Goal: Task Accomplishment & Management: Complete application form

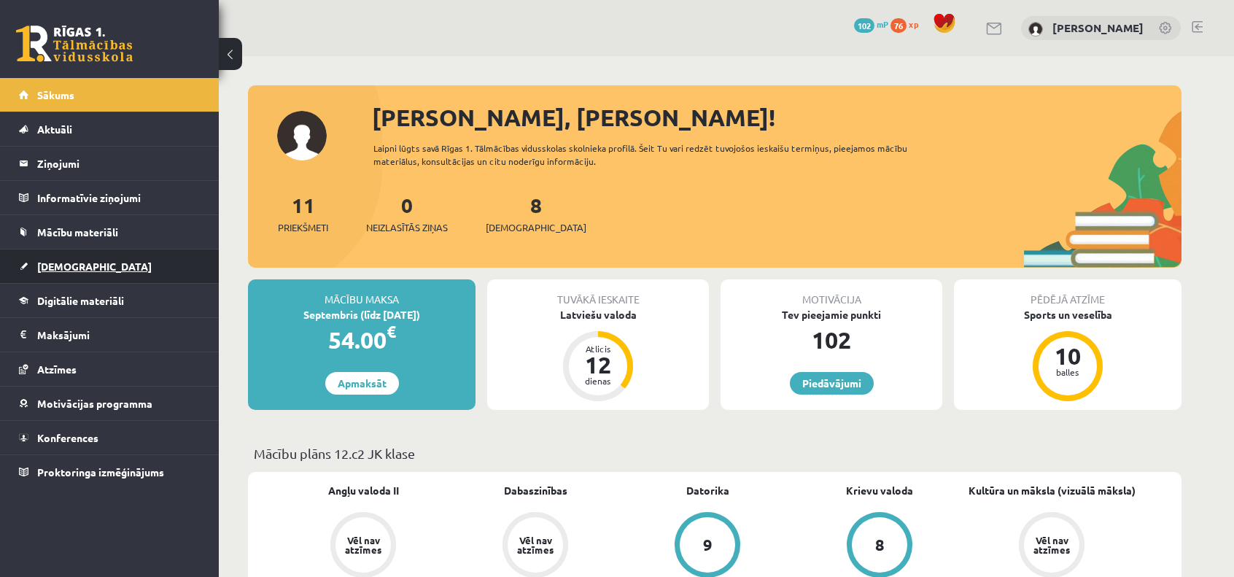
click at [63, 271] on link "[DEMOGRAPHIC_DATA]" at bounding box center [110, 267] width 182 height 34
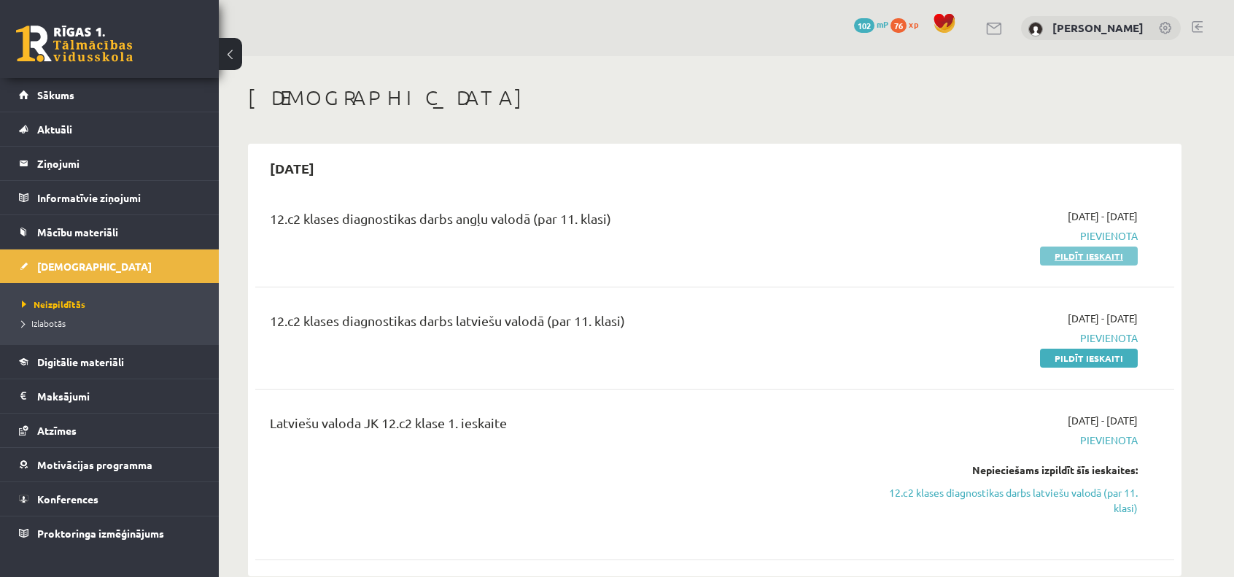
click at [1080, 256] on link "Pildīt ieskaiti" at bounding box center [1089, 256] width 98 height 19
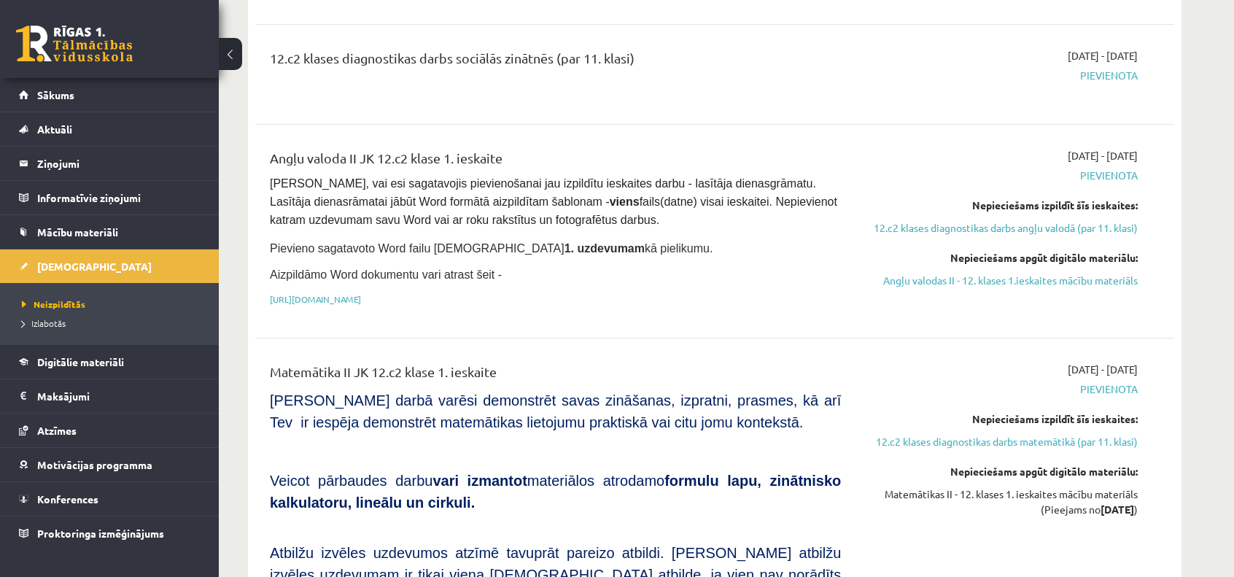
scroll to position [730, 0]
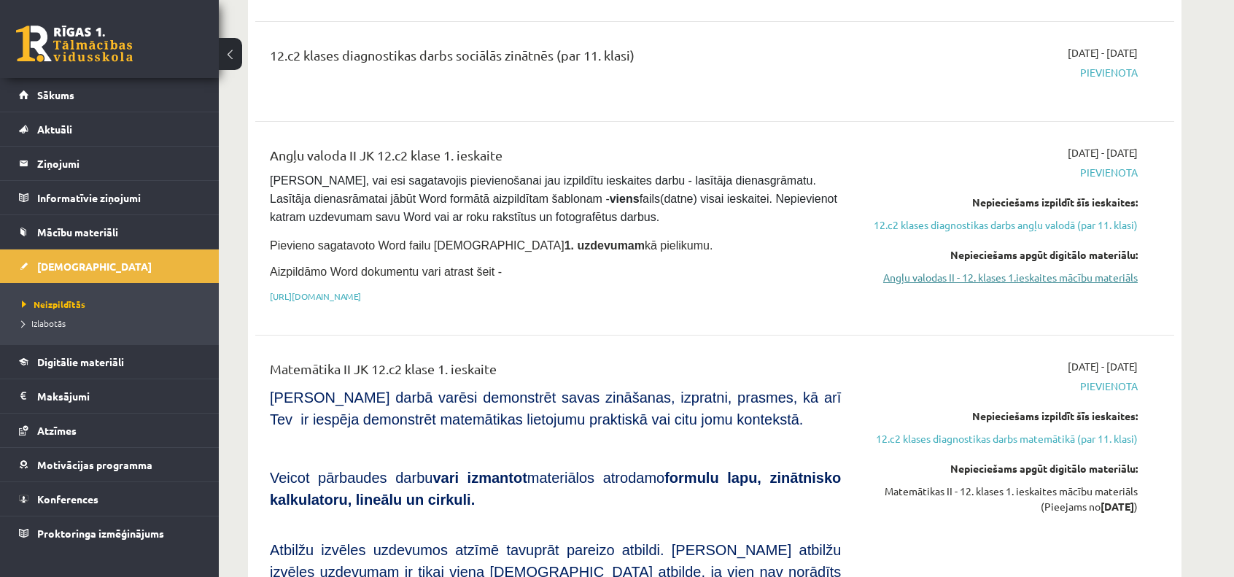
click at [938, 277] on link "Angļu valodas II - 12. klases 1.ieskaites mācību materiāls" at bounding box center [1000, 277] width 275 height 15
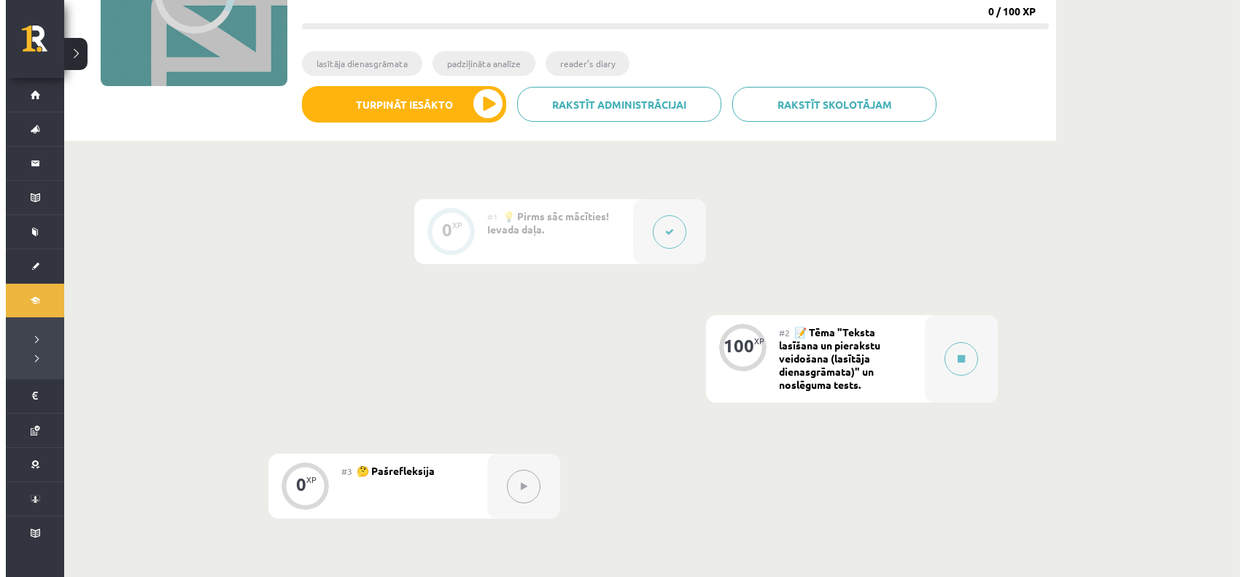
scroll to position [219, 0]
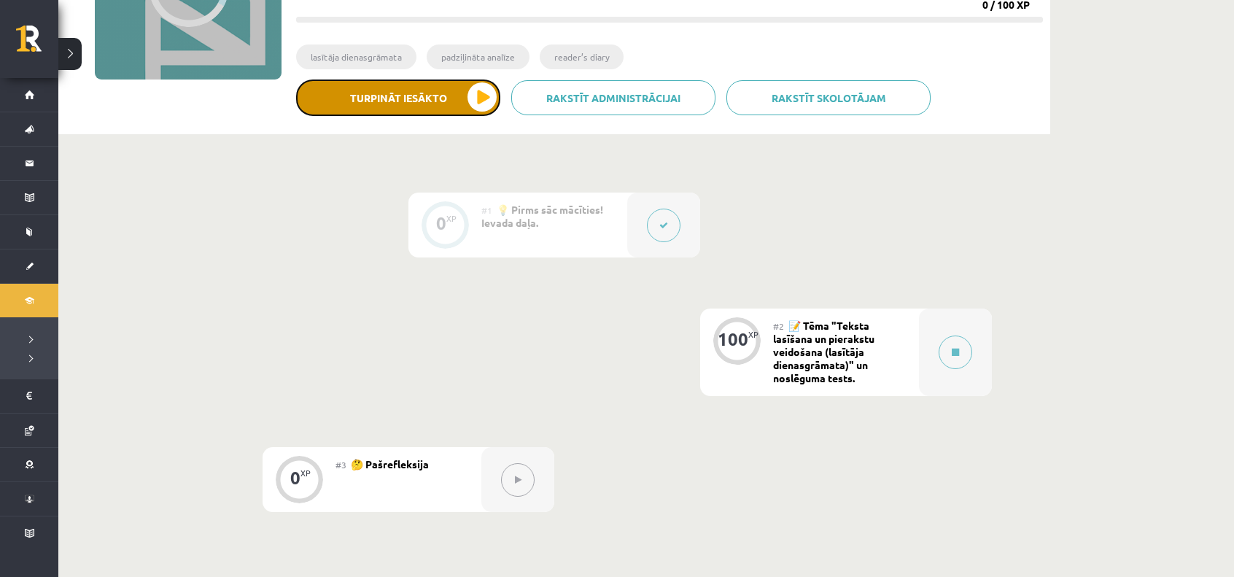
click at [471, 101] on button "Turpināt iesākto" at bounding box center [398, 98] width 204 height 36
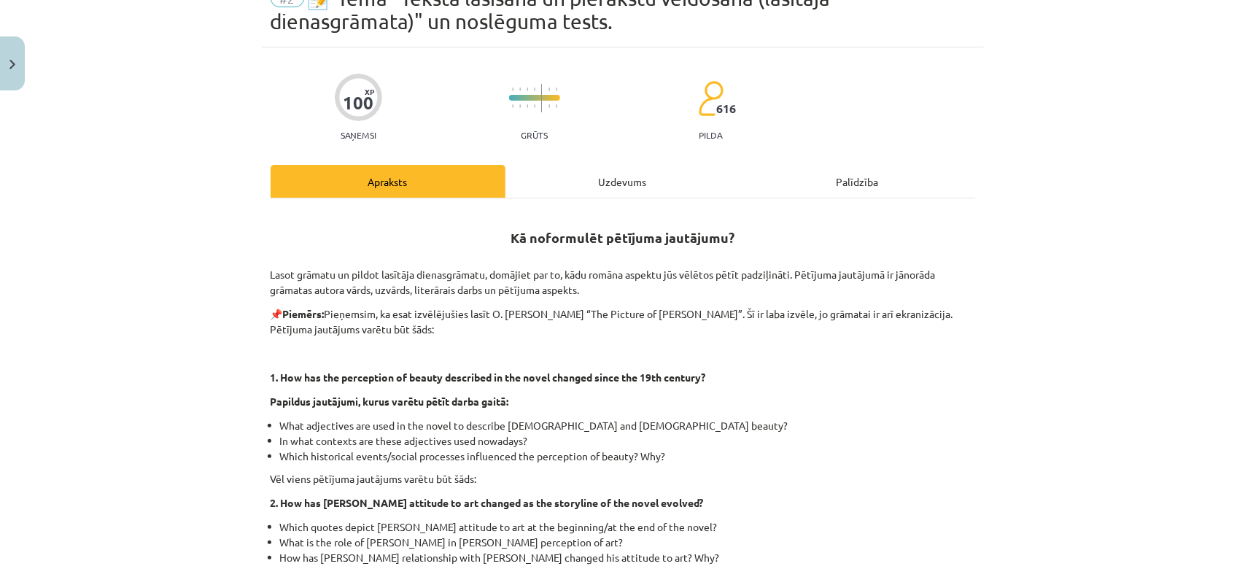
click at [598, 183] on div "Uzdevums" at bounding box center [623, 181] width 235 height 33
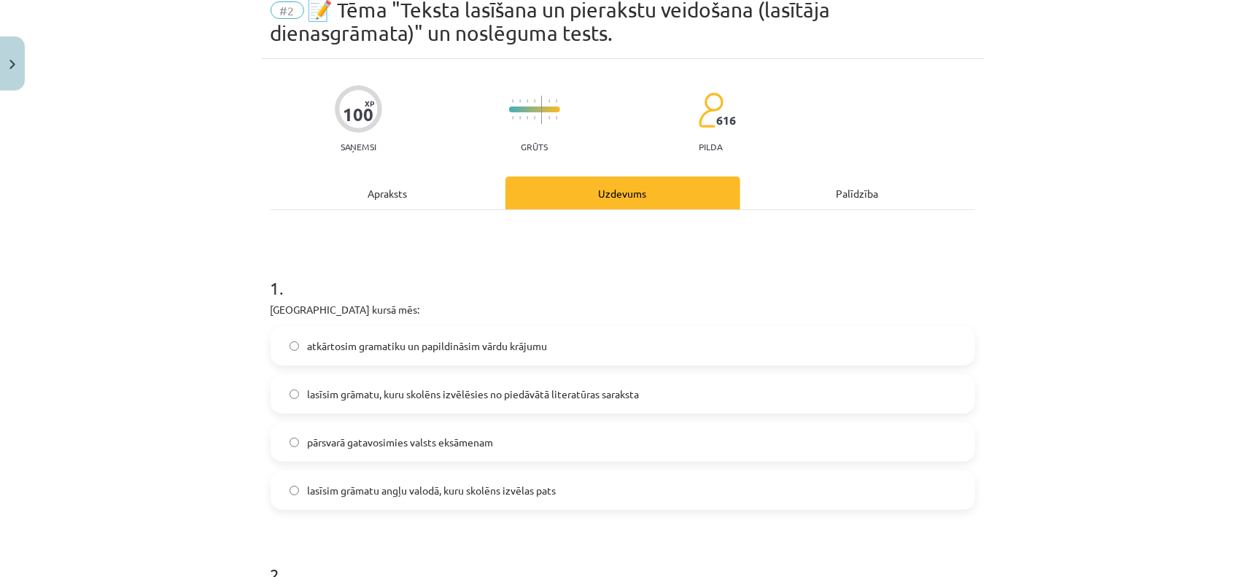
scroll to position [0, 0]
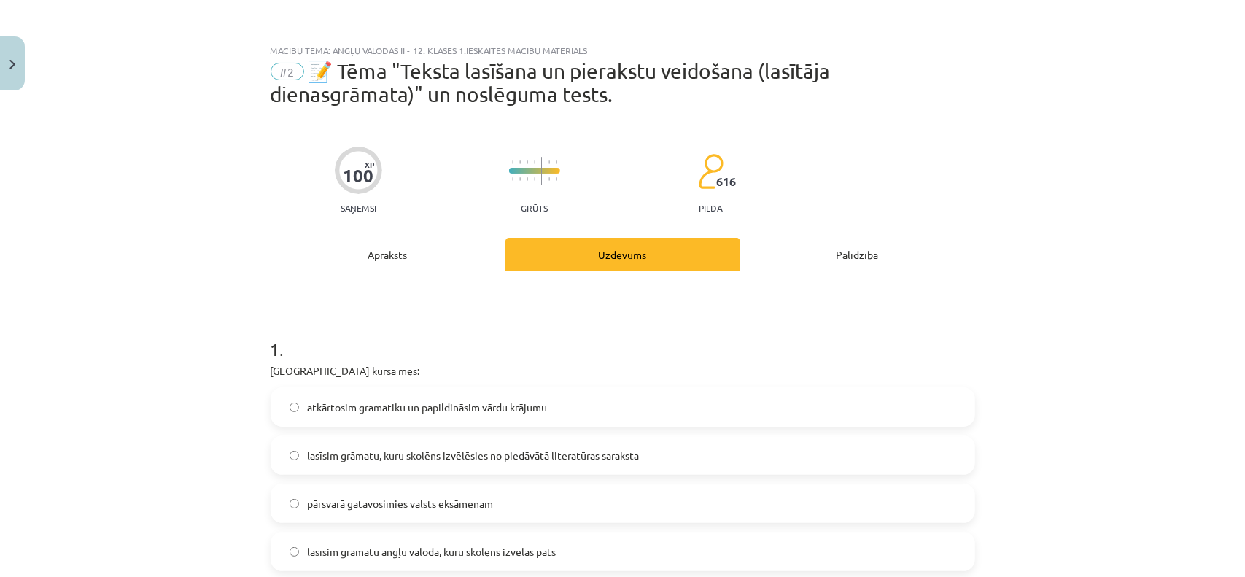
click at [346, 254] on div "Apraksts" at bounding box center [388, 254] width 235 height 33
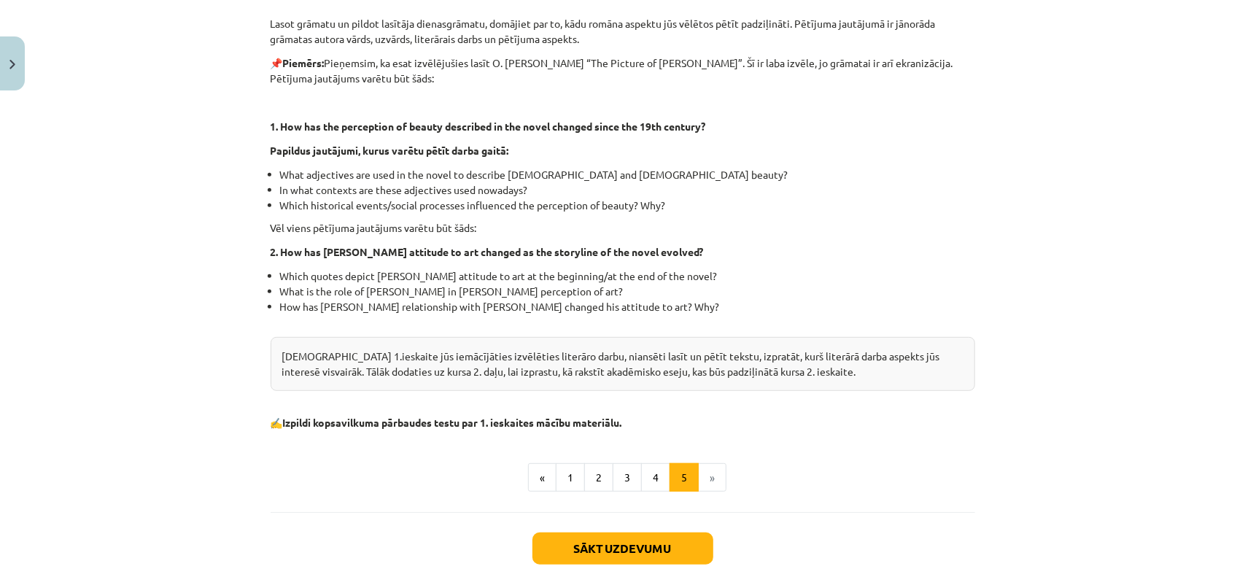
scroll to position [328, 0]
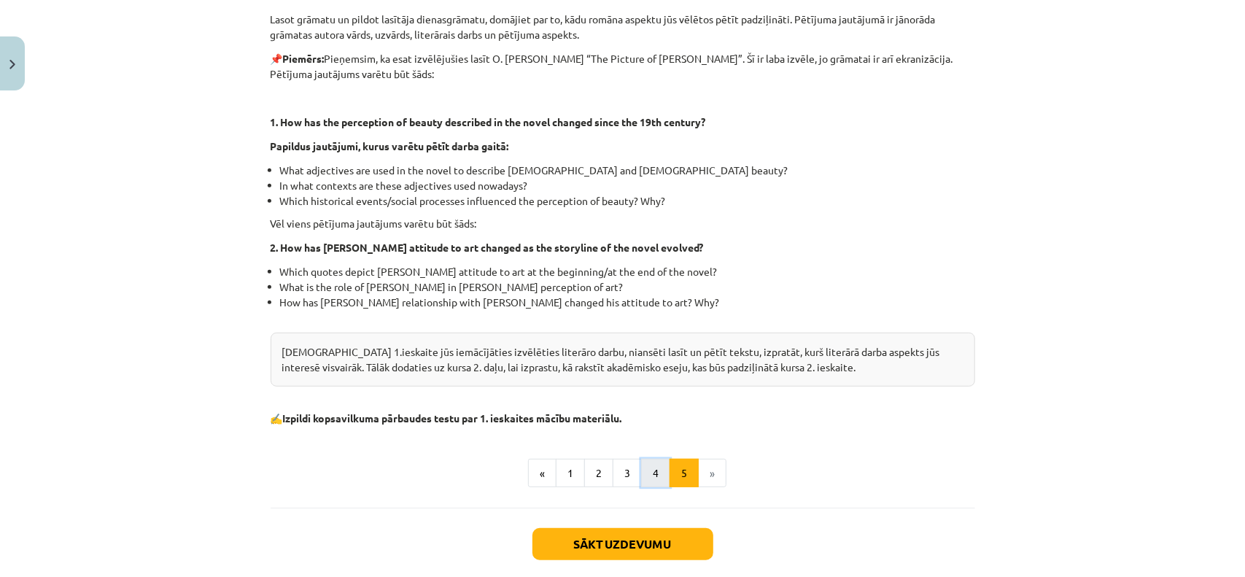
click at [648, 473] on button "4" at bounding box center [655, 473] width 29 height 29
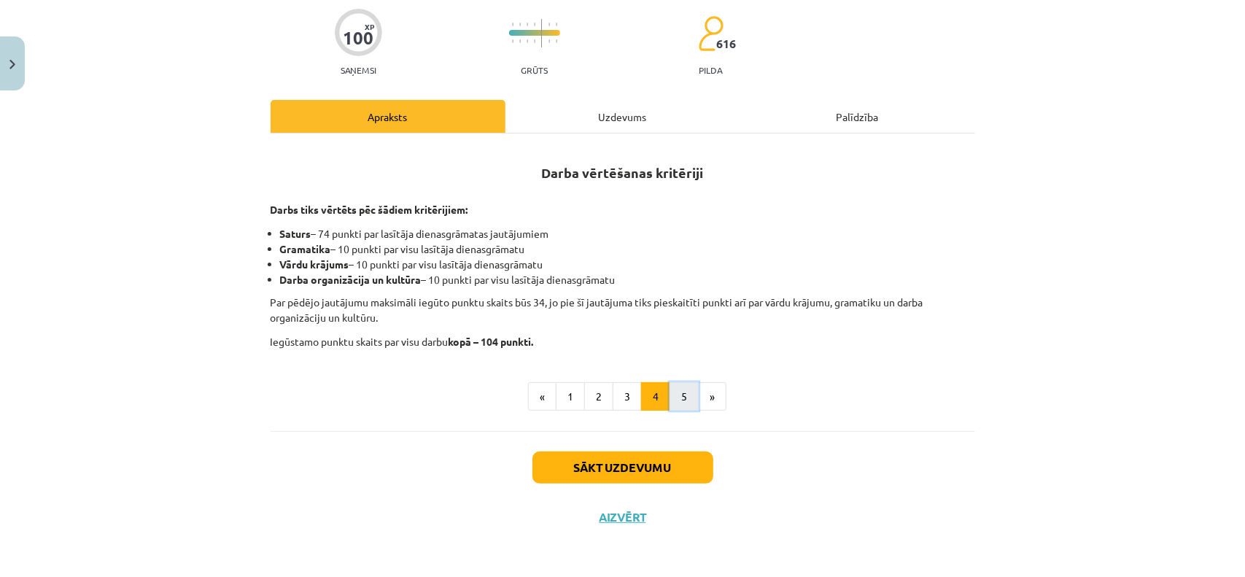
click at [679, 406] on button "5" at bounding box center [684, 396] width 29 height 29
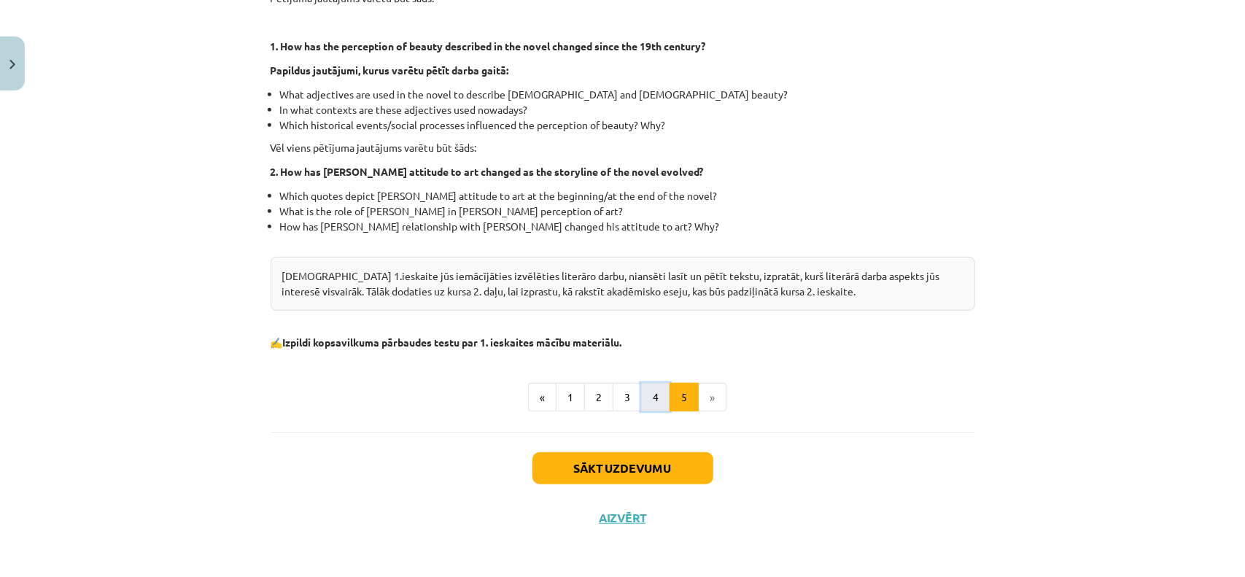
click at [653, 391] on button "4" at bounding box center [655, 397] width 29 height 29
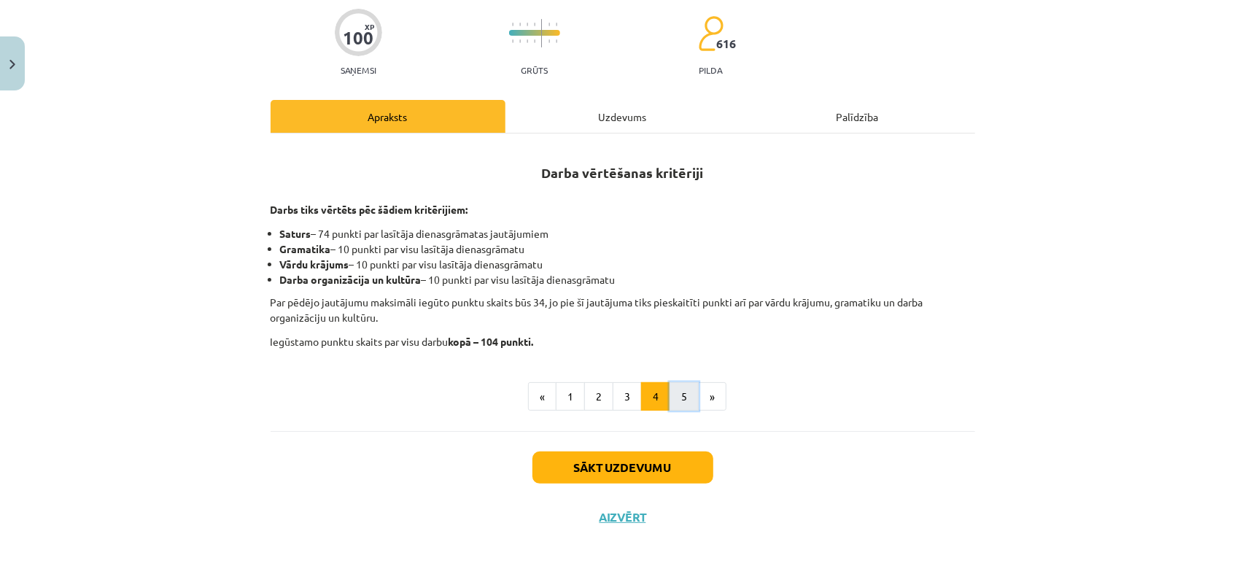
click at [676, 401] on button "5" at bounding box center [684, 396] width 29 height 29
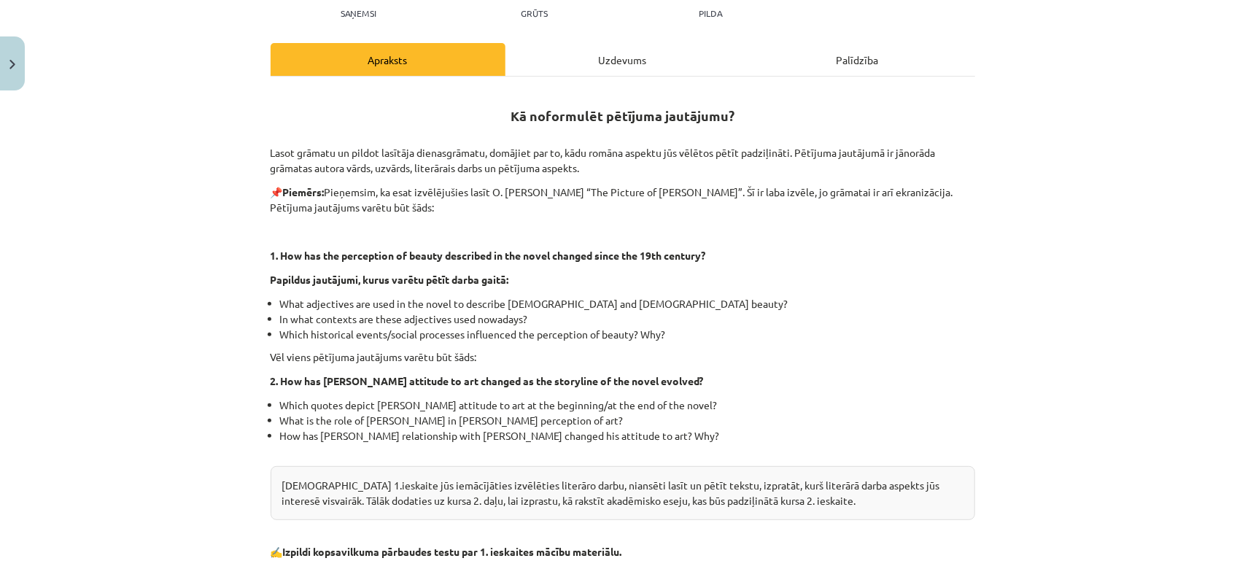
scroll to position [404, 0]
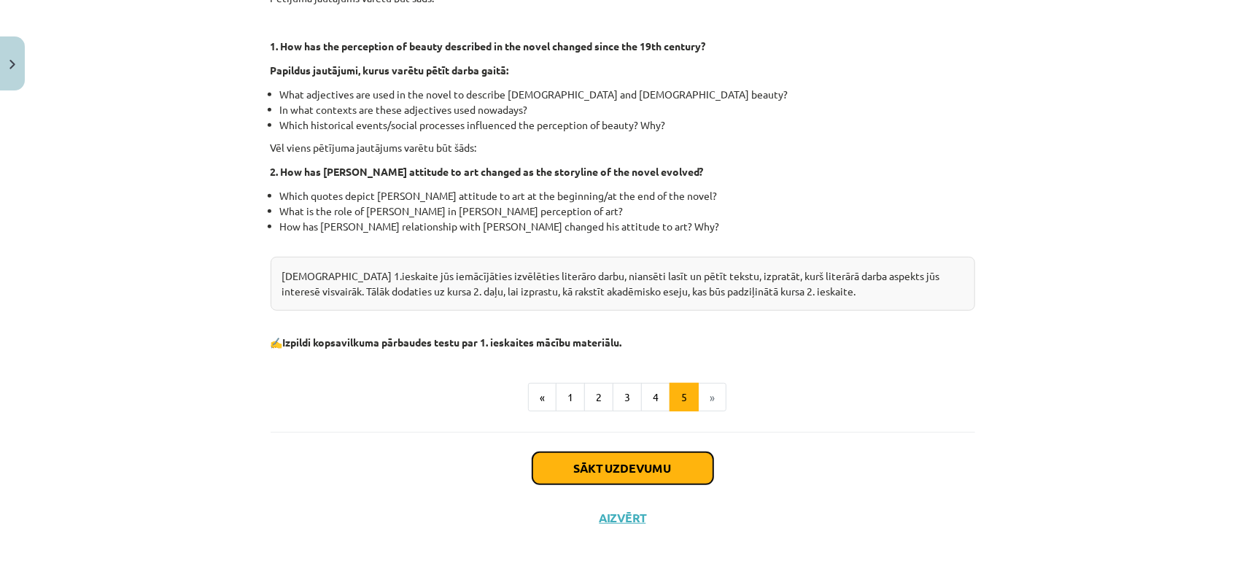
click at [628, 464] on button "Sākt uzdevumu" at bounding box center [623, 468] width 181 height 32
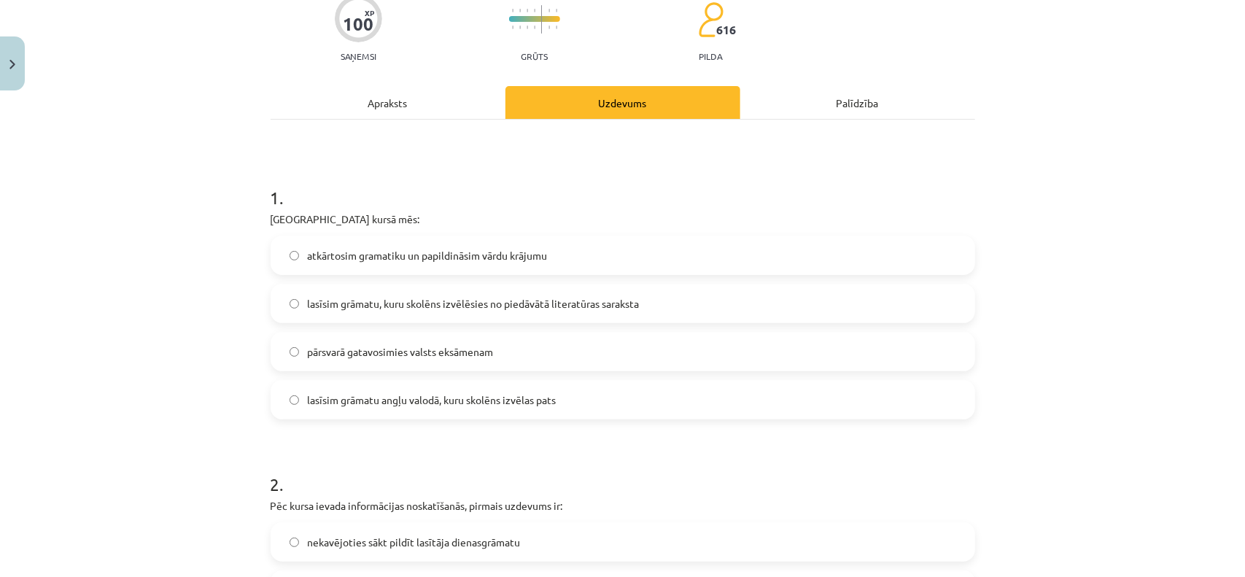
scroll to position [182, 0]
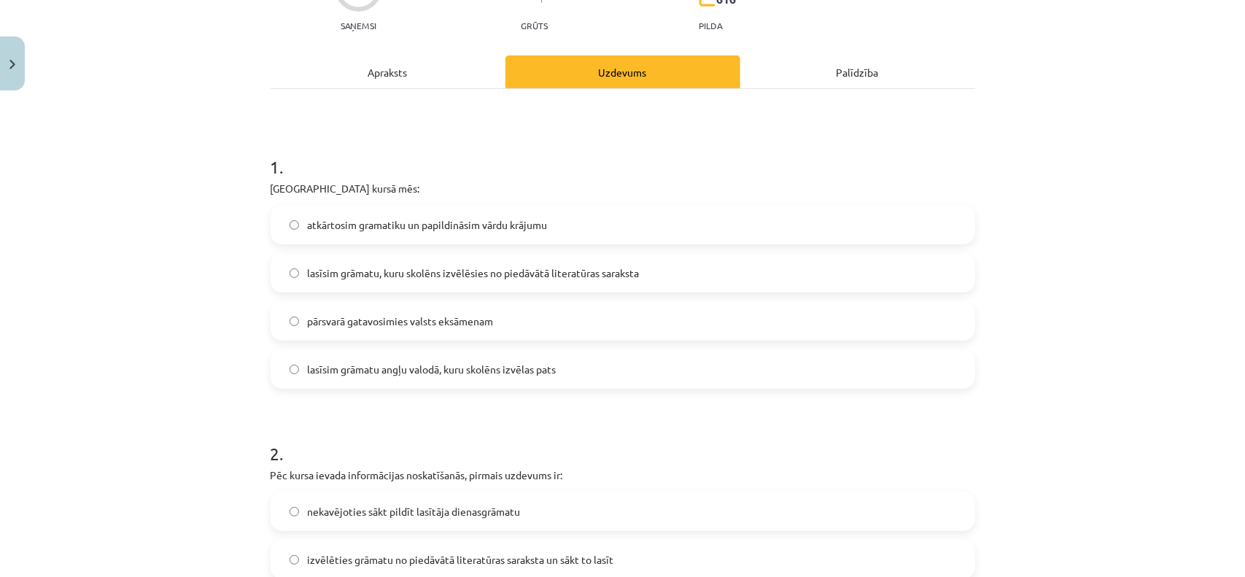
click at [457, 379] on label "lasīsim grāmatu angļu valodā, kuru skolēns izvēlas pats" at bounding box center [623, 369] width 702 height 36
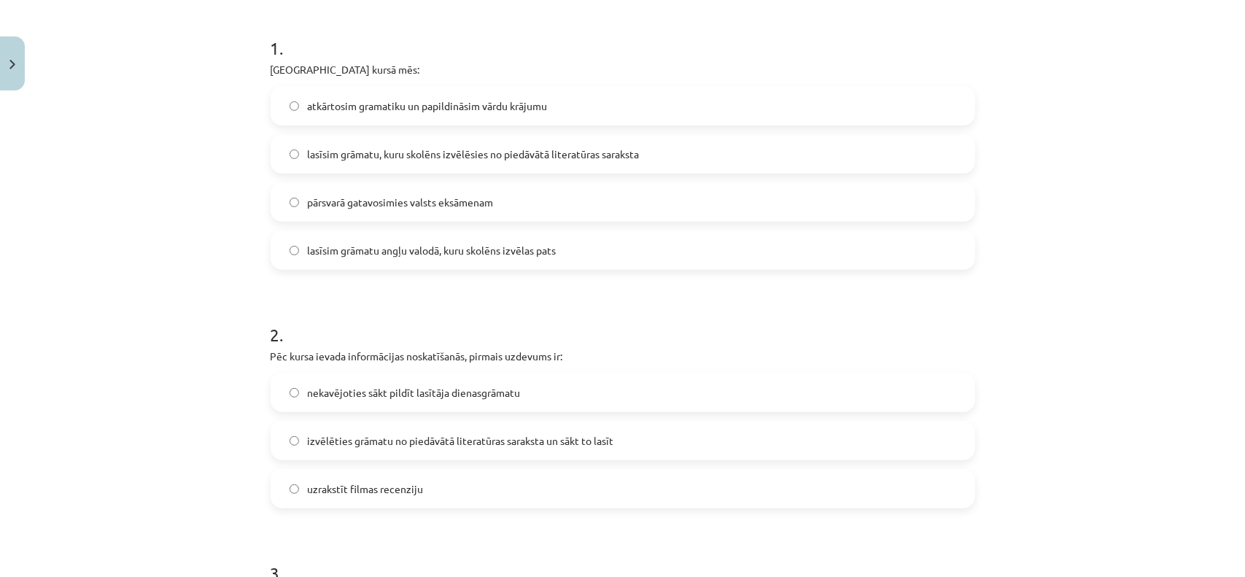
scroll to position [474, 0]
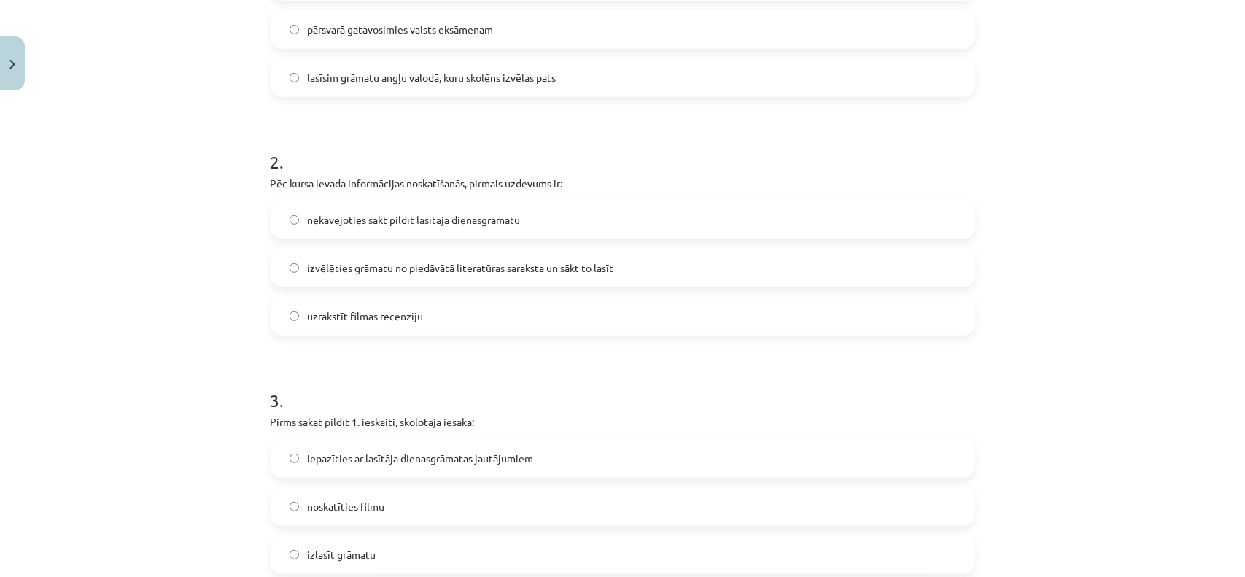
click at [406, 274] on span "izvēlēties grāmatu no piedāvātā literatūras saraksta un sākt to lasīt" at bounding box center [461, 267] width 306 height 15
click at [394, 309] on span "uzrakstīt filmas recenziju" at bounding box center [366, 316] width 116 height 15
click at [430, 266] on span "izvēlēties grāmatu no piedāvātā literatūras saraksta un sākt to lasīt" at bounding box center [461, 267] width 306 height 15
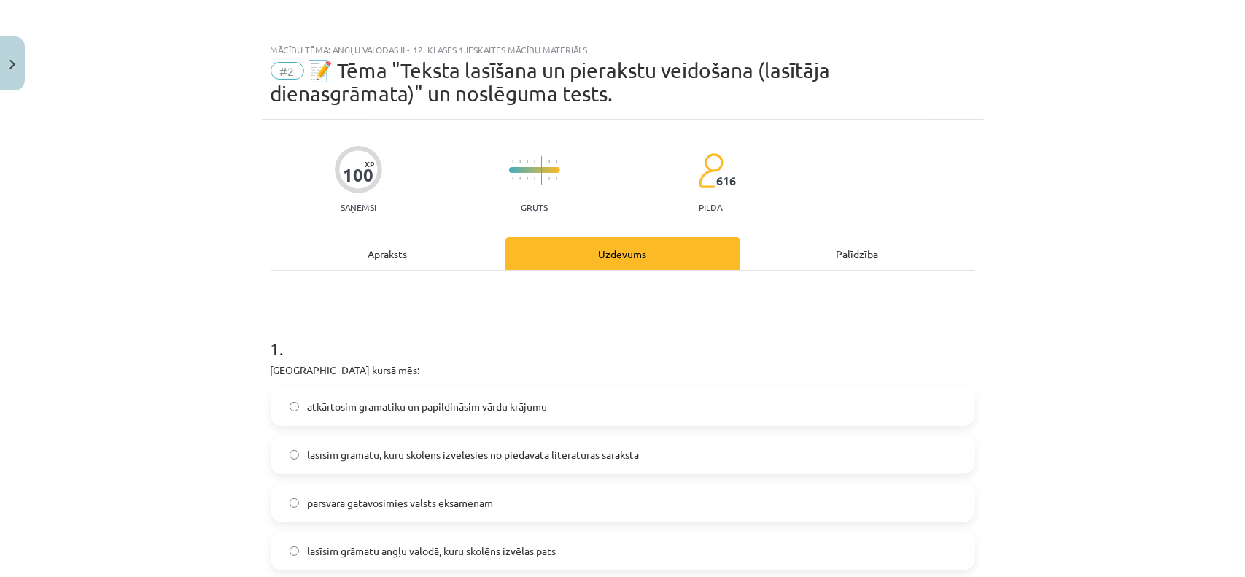
scroll to position [0, 0]
click at [417, 261] on div "Apraksts" at bounding box center [388, 254] width 235 height 33
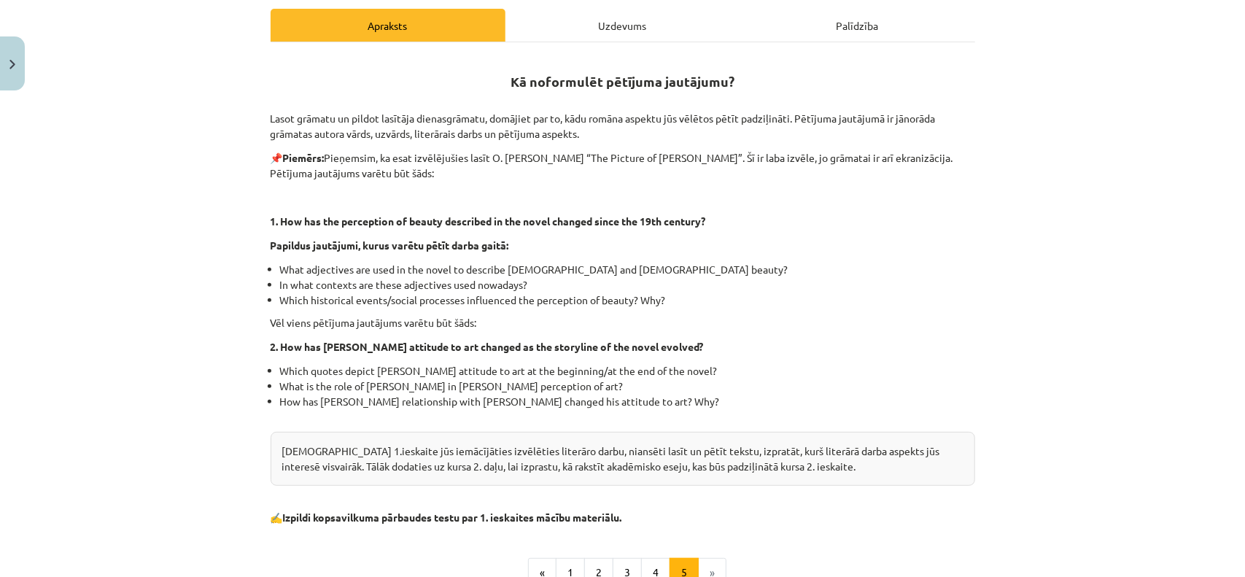
scroll to position [182, 0]
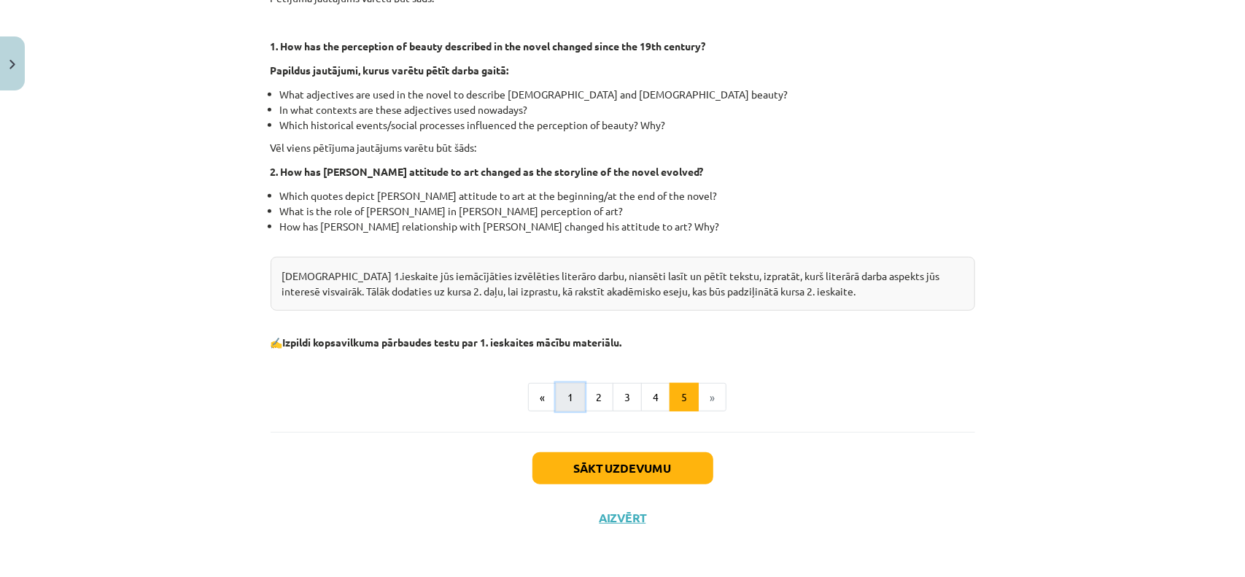
click at [562, 393] on button "1" at bounding box center [570, 397] width 29 height 29
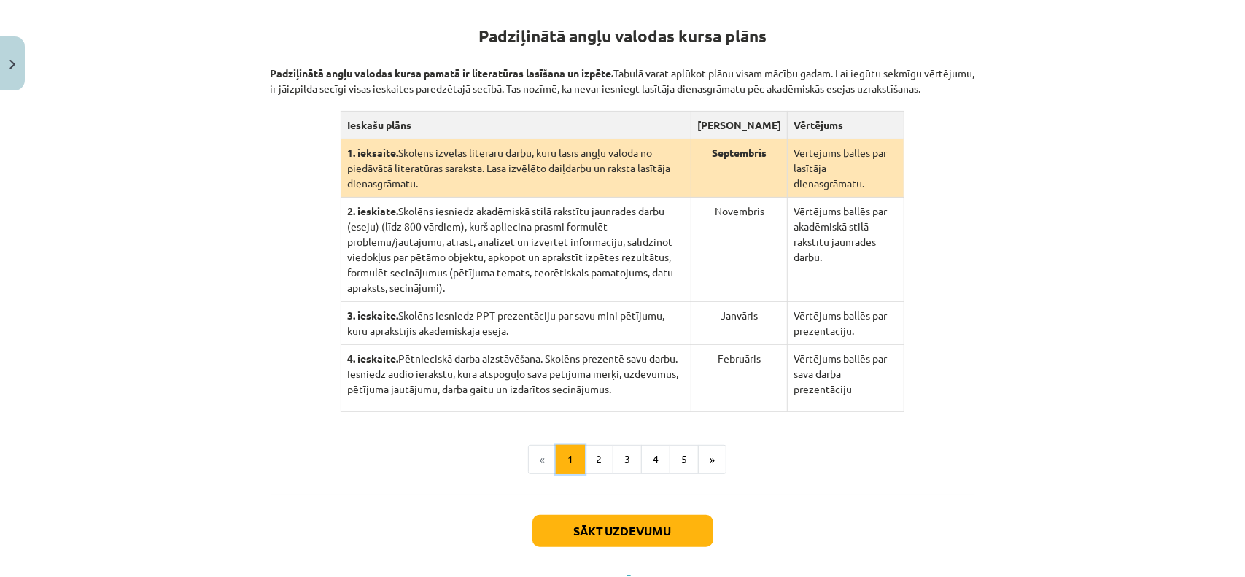
scroll to position [284, 0]
click at [594, 448] on button "2" at bounding box center [598, 460] width 29 height 29
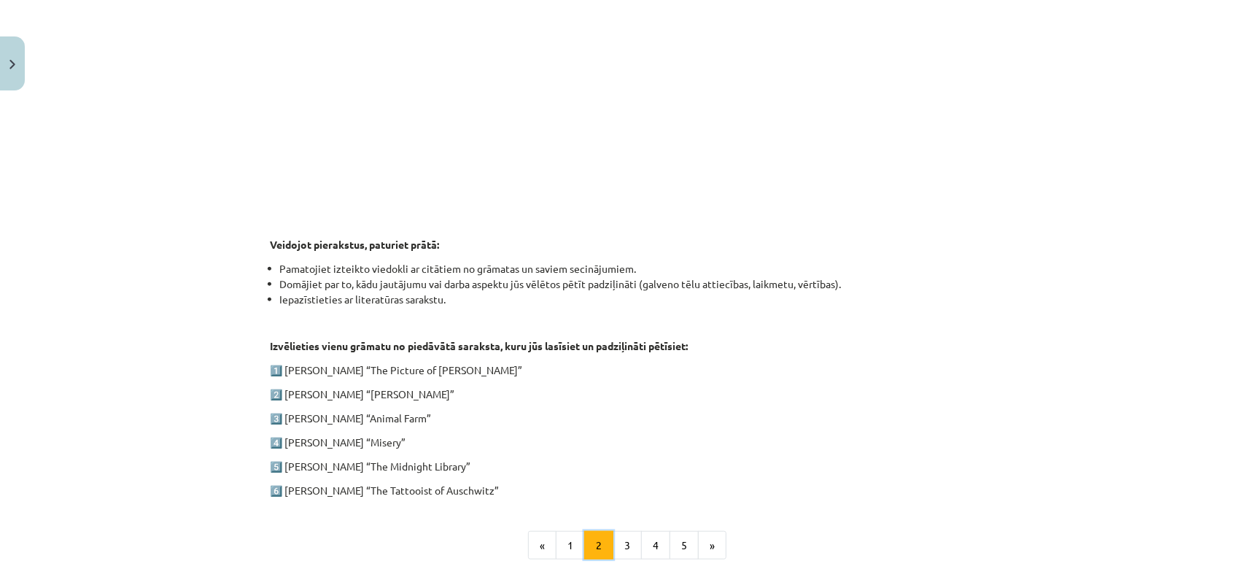
scroll to position [576, 0]
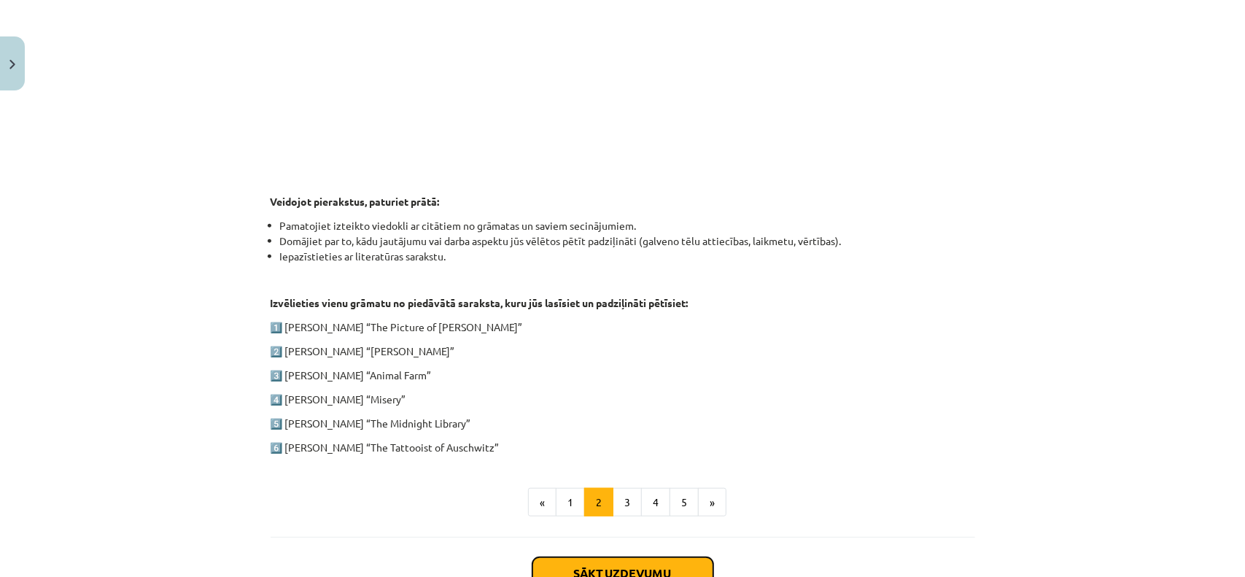
click at [649, 568] on button "Sākt uzdevumu" at bounding box center [623, 573] width 181 height 32
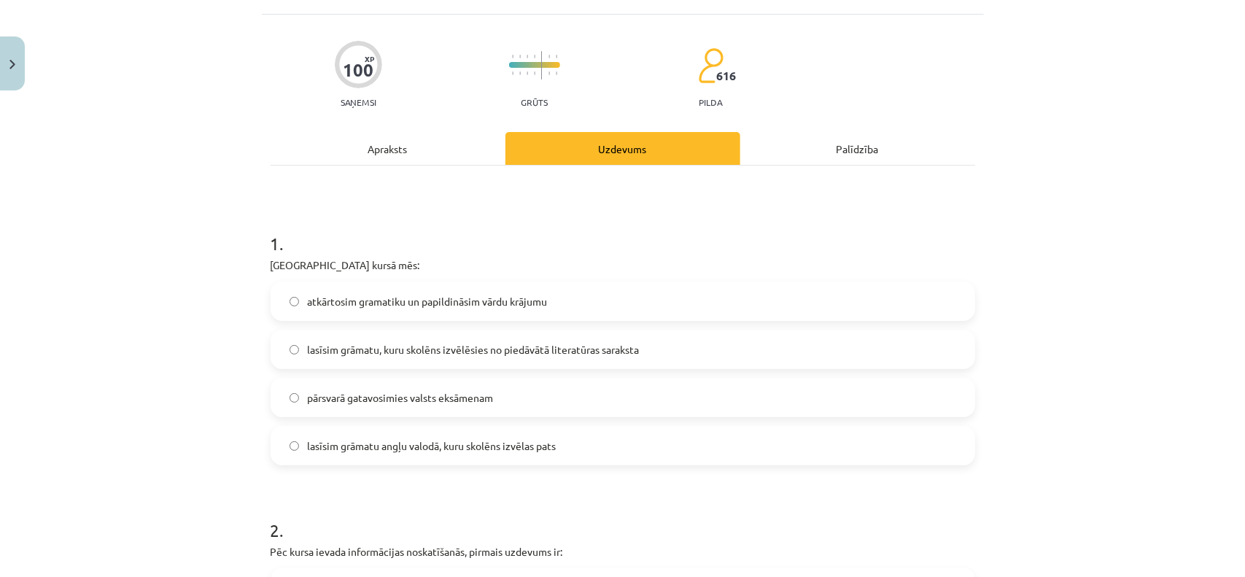
scroll to position [328, 0]
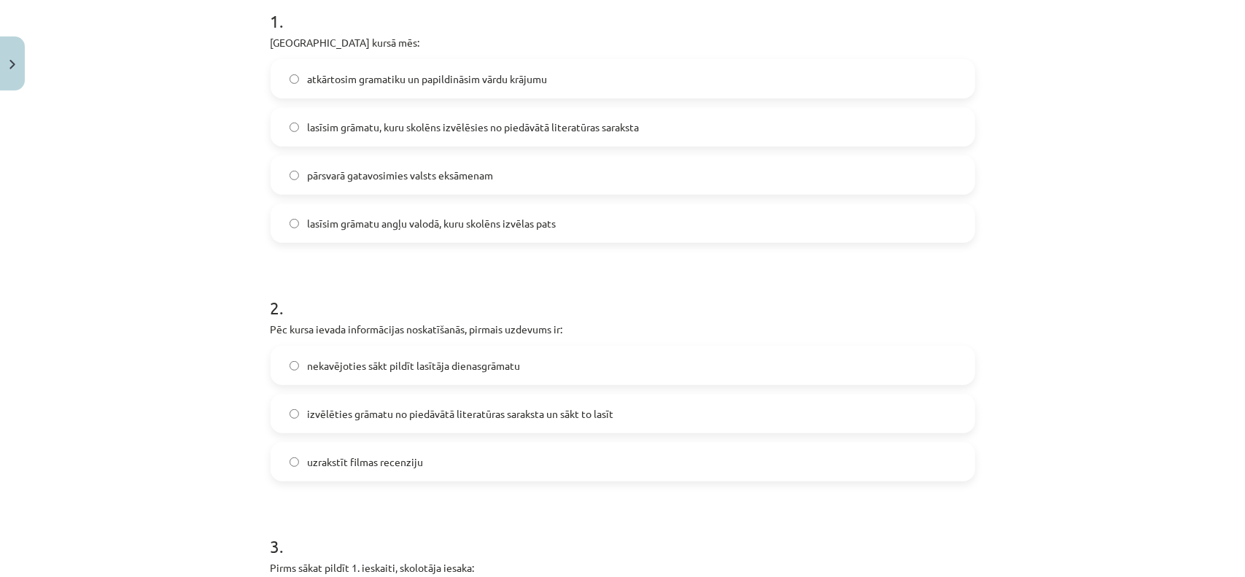
click at [469, 131] on span "lasīsim grāmatu, kuru skolēns izvēlēsies no piedāvātā literatūras saraksta" at bounding box center [474, 127] width 332 height 15
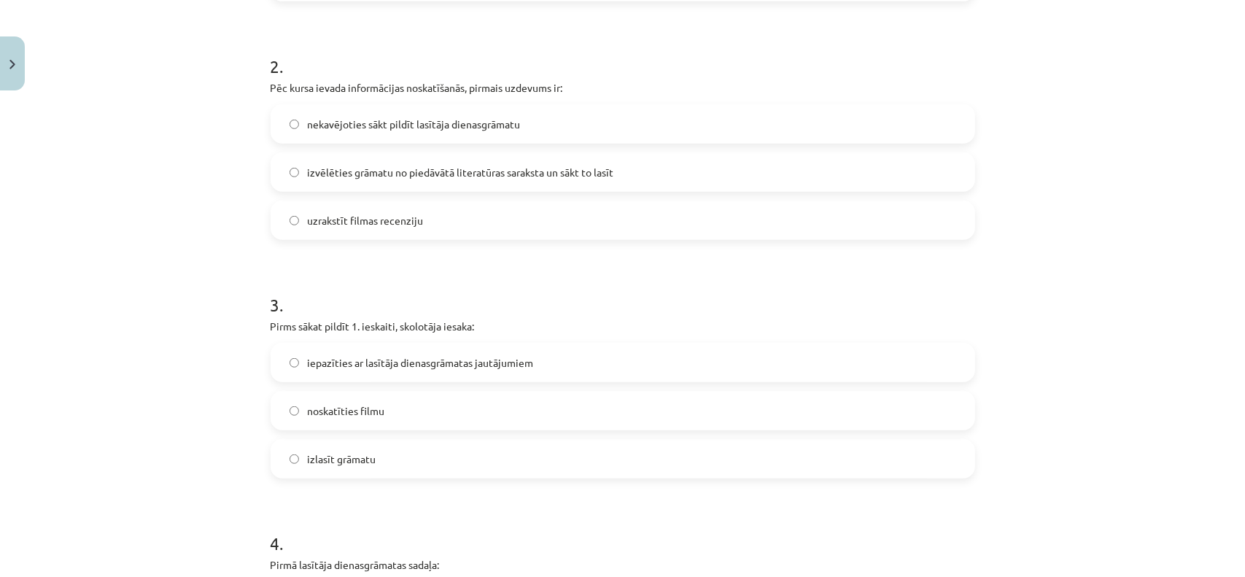
scroll to position [620, 0]
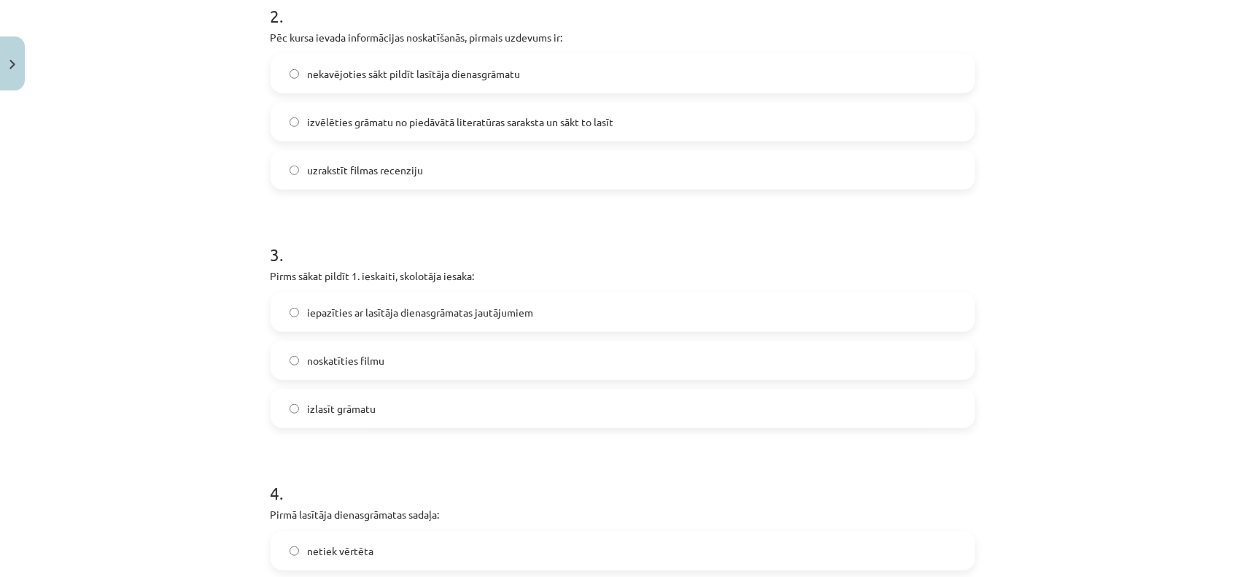
click at [441, 320] on label "iepazīties ar lasītāja dienasgrāmatas jautājumiem" at bounding box center [623, 312] width 702 height 36
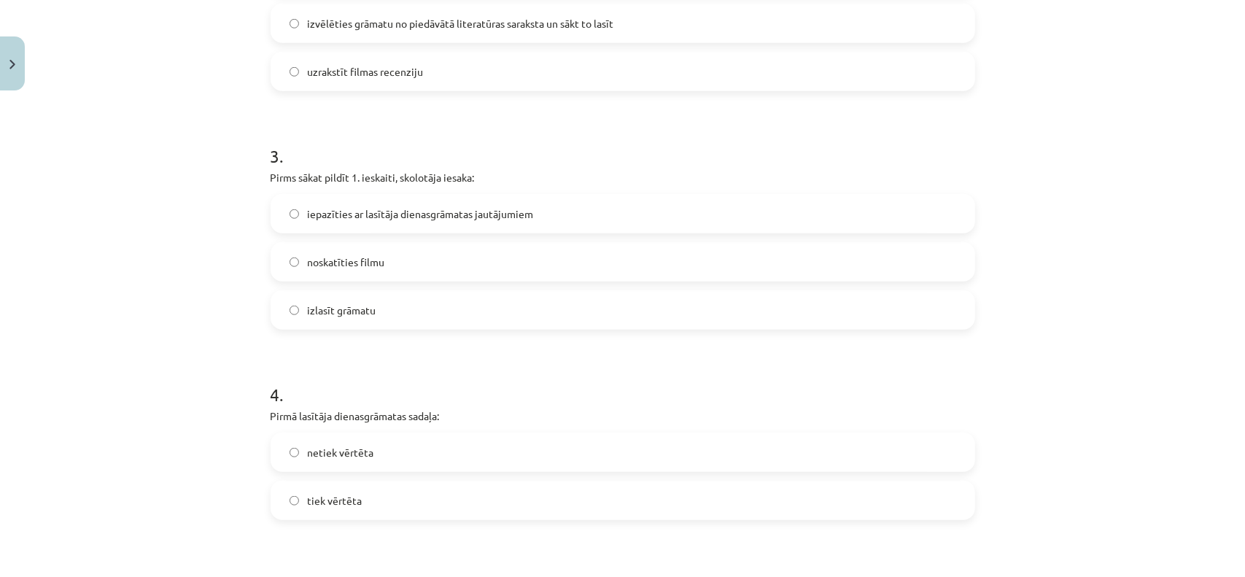
scroll to position [766, 0]
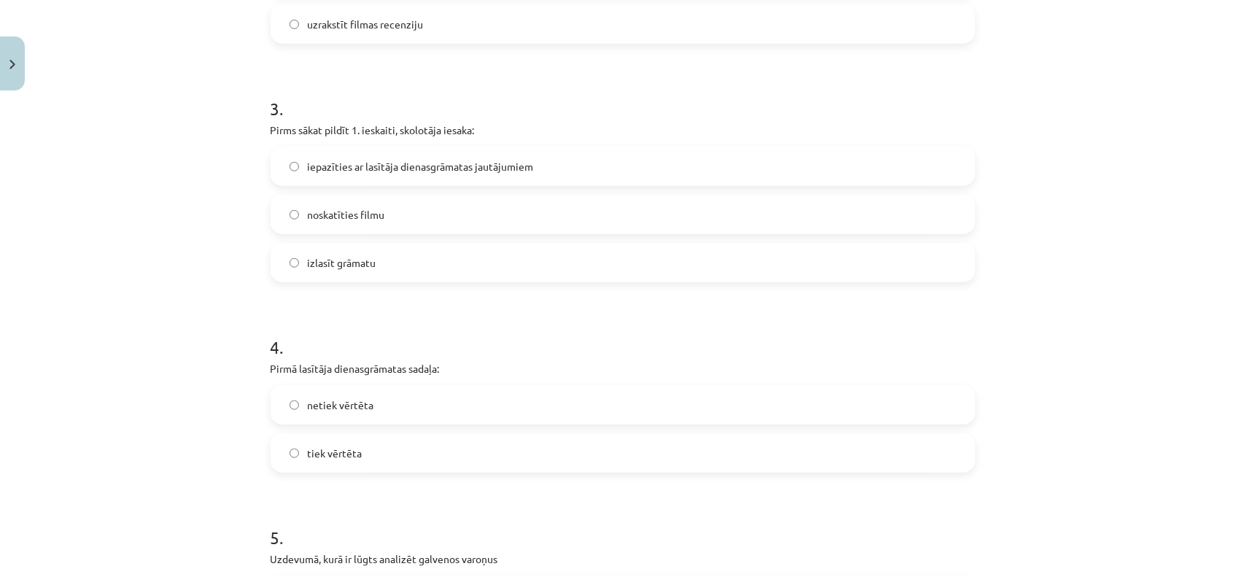
click at [371, 274] on label "izlasīt grāmatu" at bounding box center [623, 262] width 702 height 36
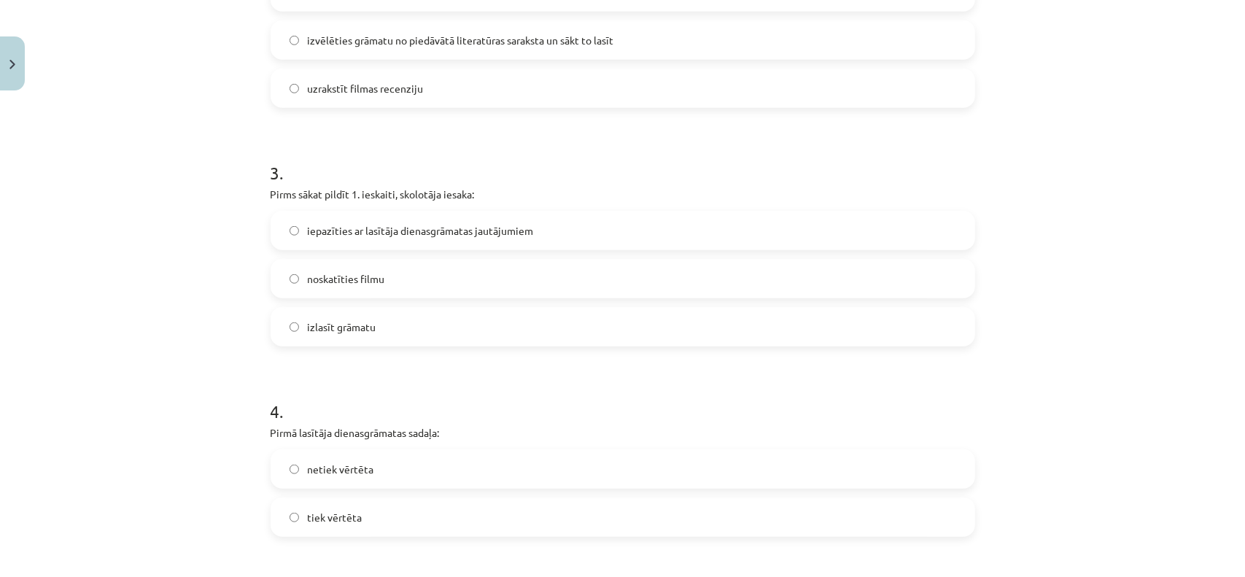
scroll to position [693, 0]
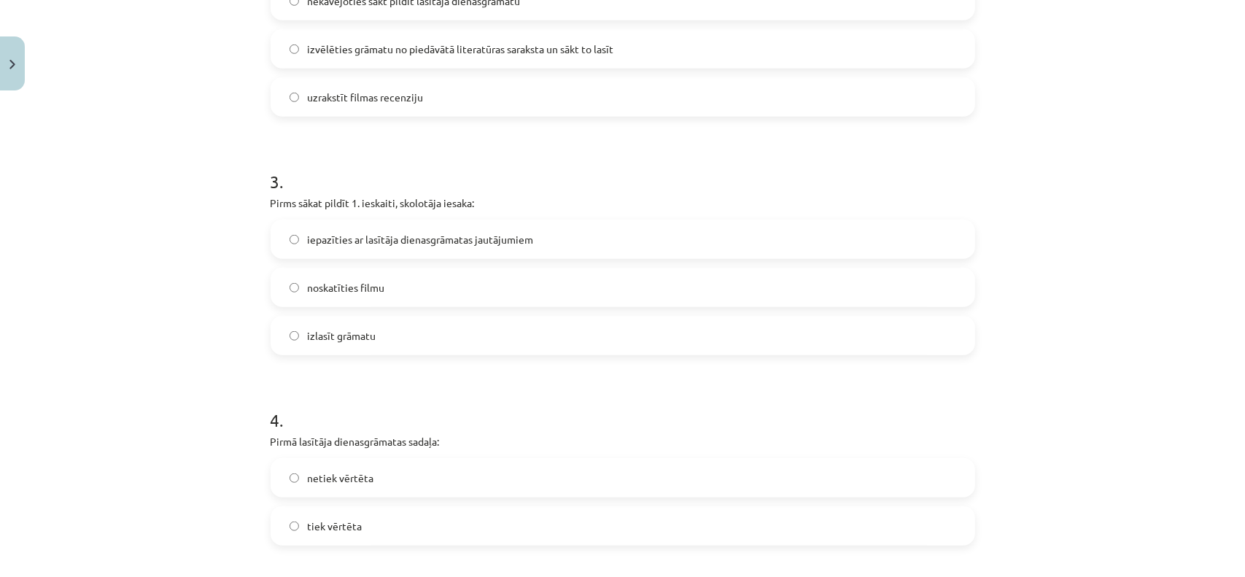
click at [370, 255] on label "iepazīties ar lasītāja dienasgrāmatas jautājumiem" at bounding box center [623, 239] width 702 height 36
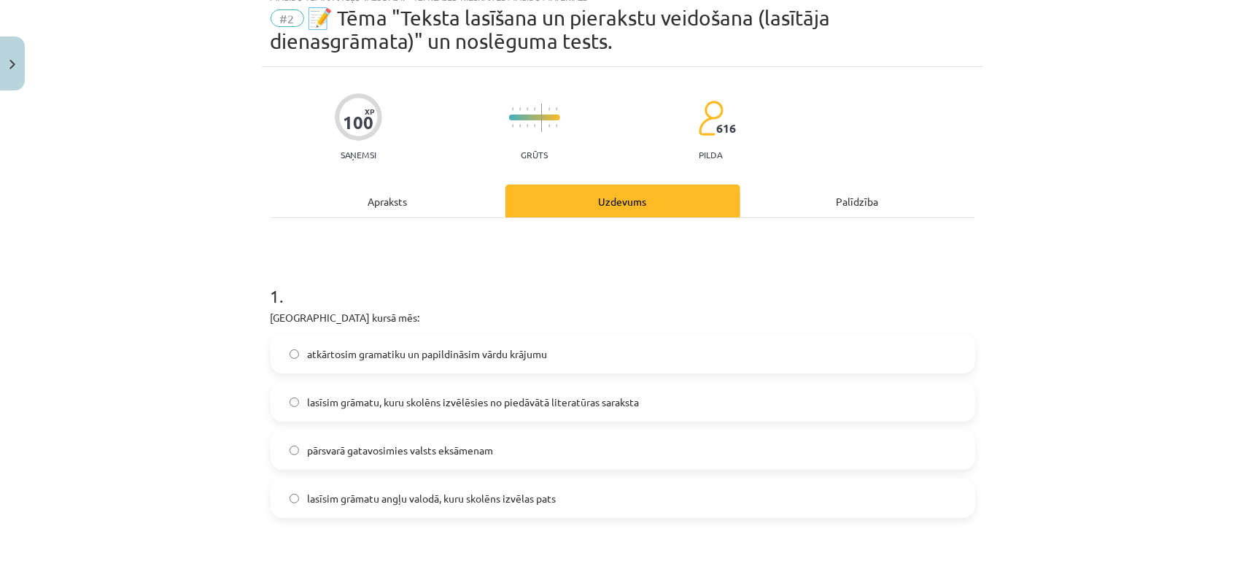
scroll to position [0, 0]
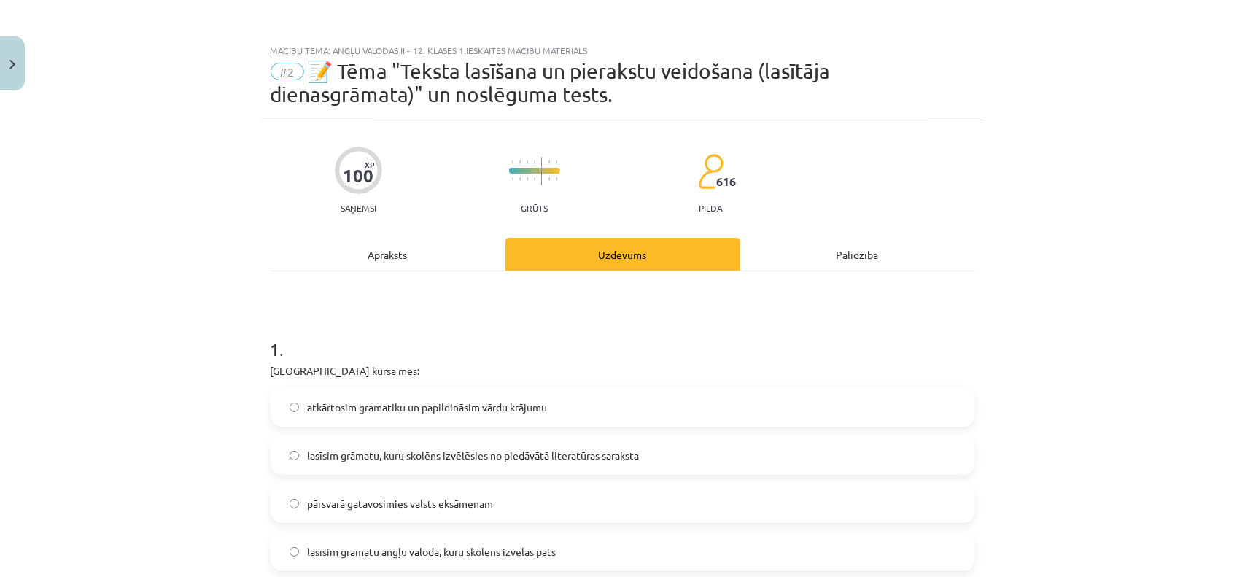
click at [464, 261] on div "Apraksts" at bounding box center [388, 254] width 235 height 33
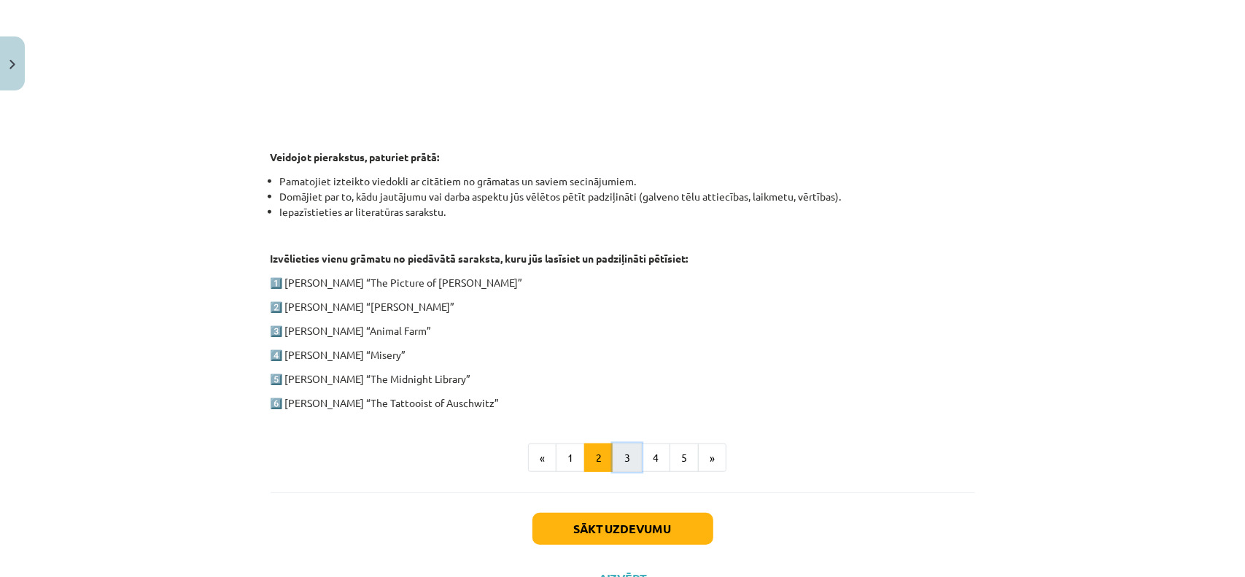
click at [622, 447] on button "3" at bounding box center [627, 458] width 29 height 29
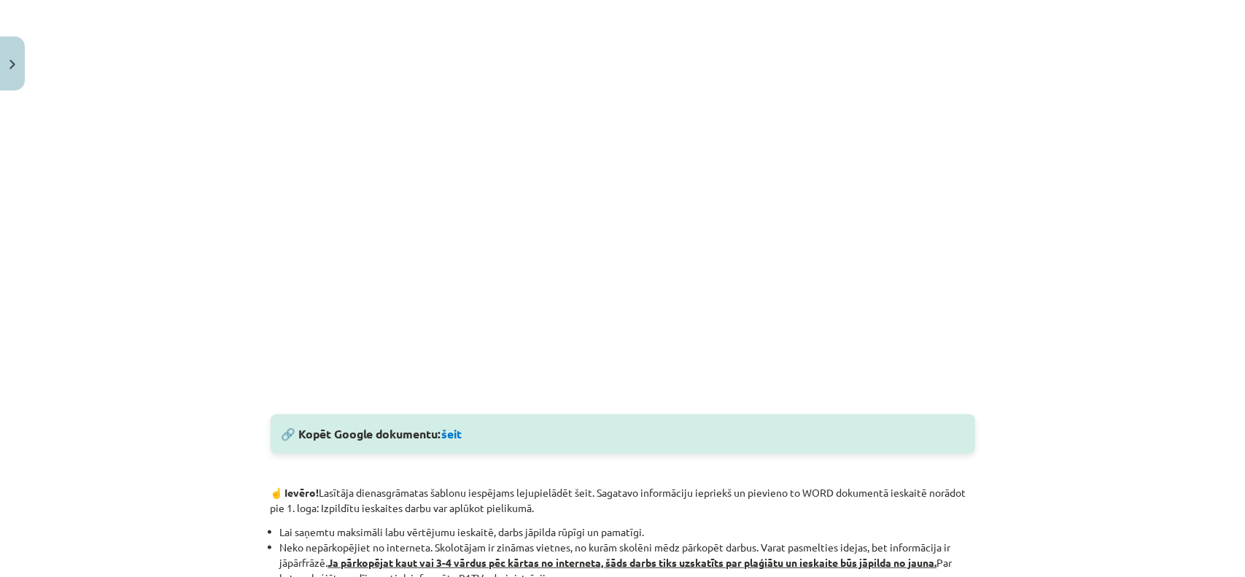
scroll to position [430, 0]
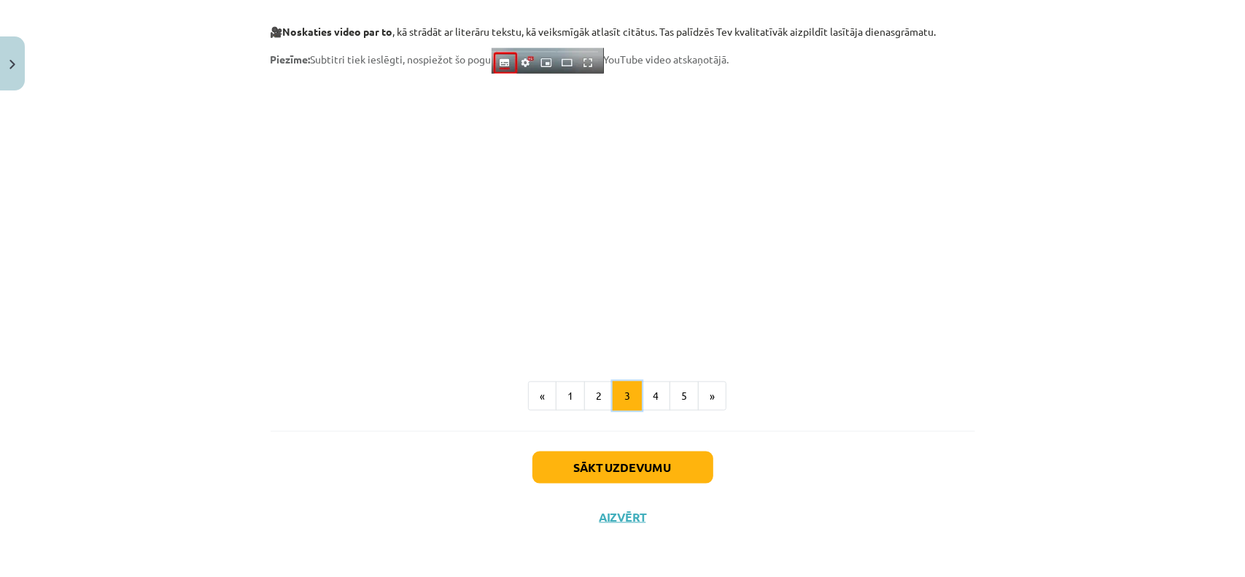
click at [632, 396] on button "3" at bounding box center [627, 396] width 29 height 29
click at [646, 405] on button "4" at bounding box center [655, 396] width 29 height 29
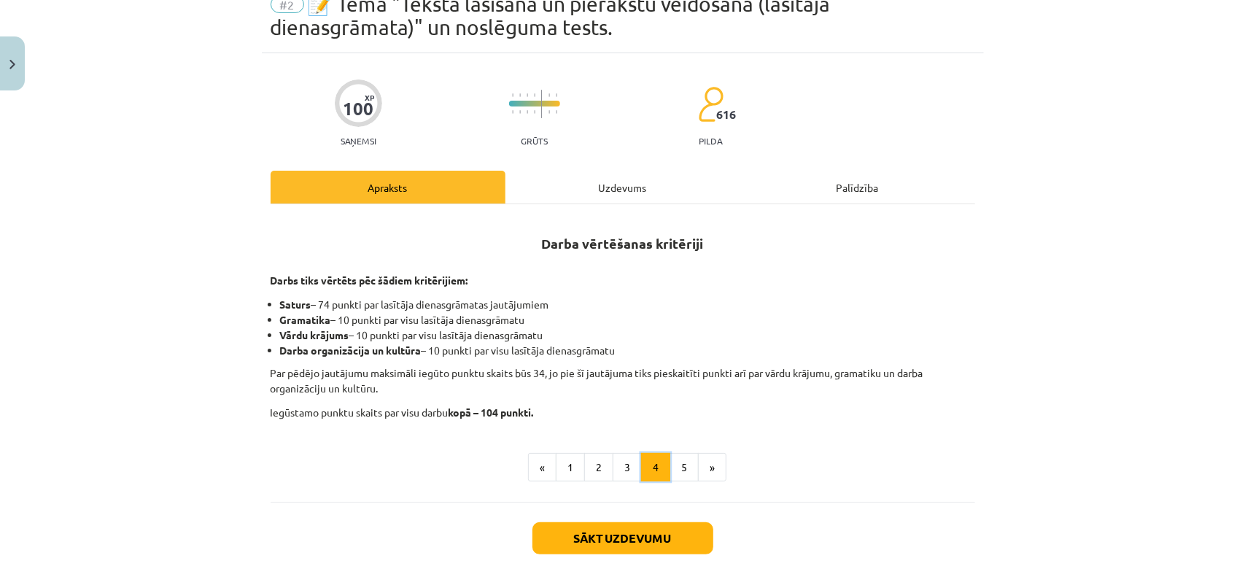
scroll to position [65, 0]
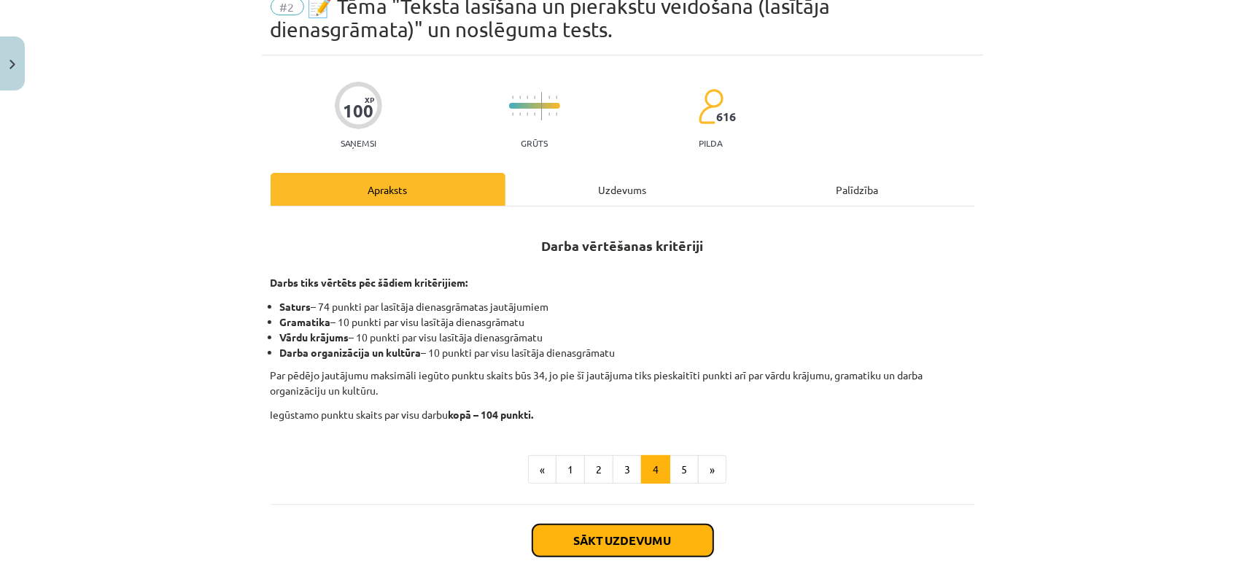
click at [654, 534] on button "Sākt uzdevumu" at bounding box center [623, 541] width 181 height 32
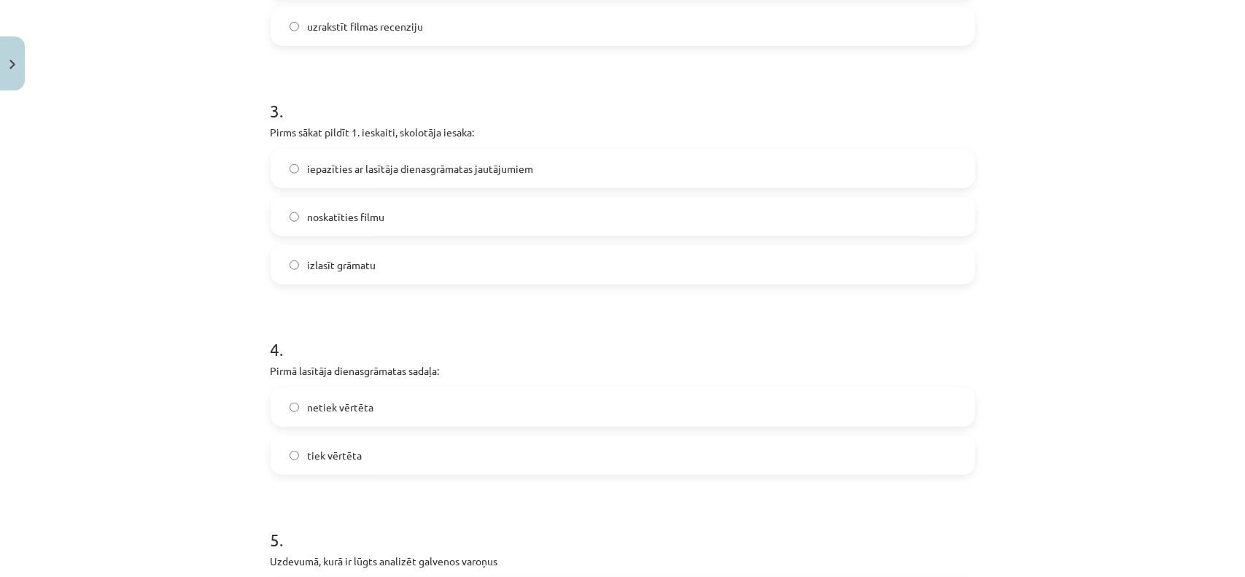
scroll to position [912, 0]
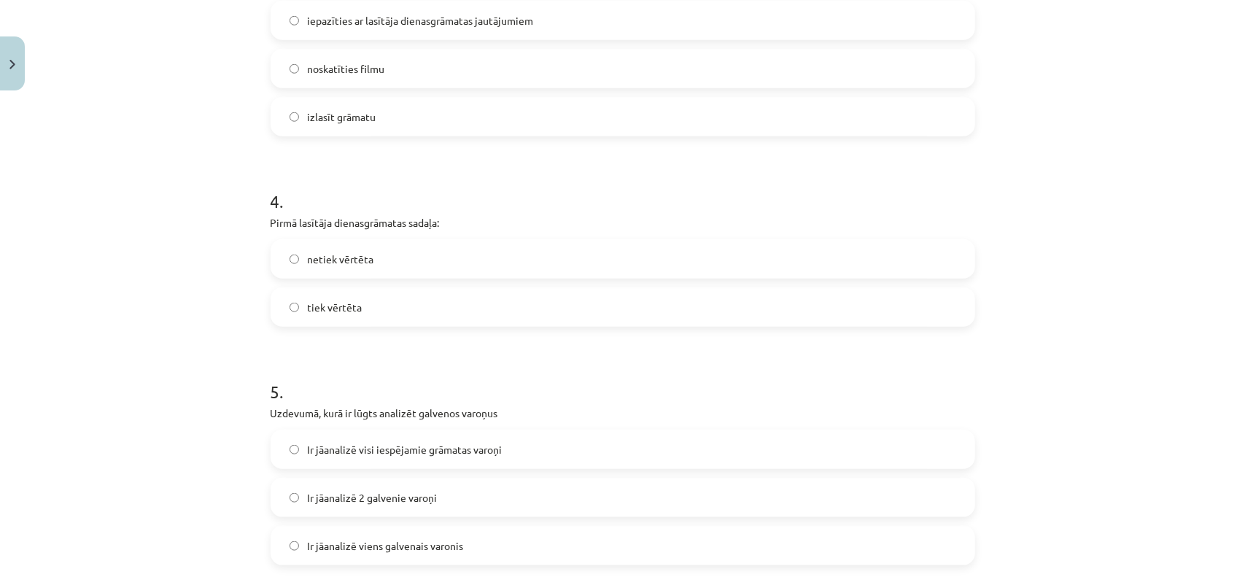
click at [446, 270] on label "netiek vērtēta" at bounding box center [623, 259] width 702 height 36
click at [436, 295] on label "tiek vērtēta" at bounding box center [623, 307] width 702 height 36
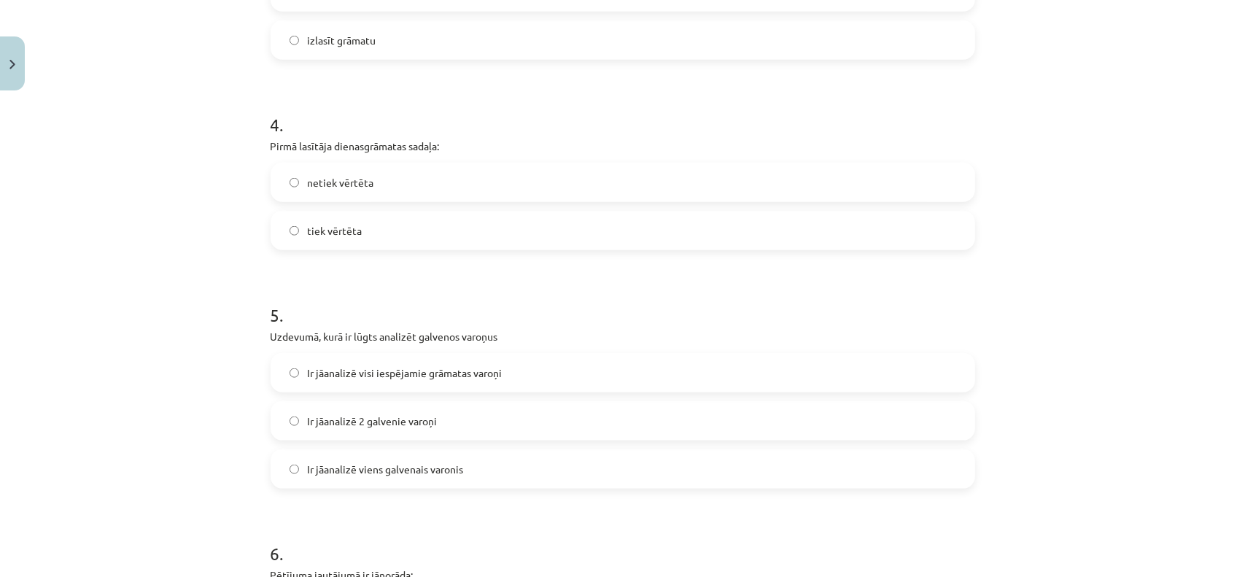
scroll to position [1058, 0]
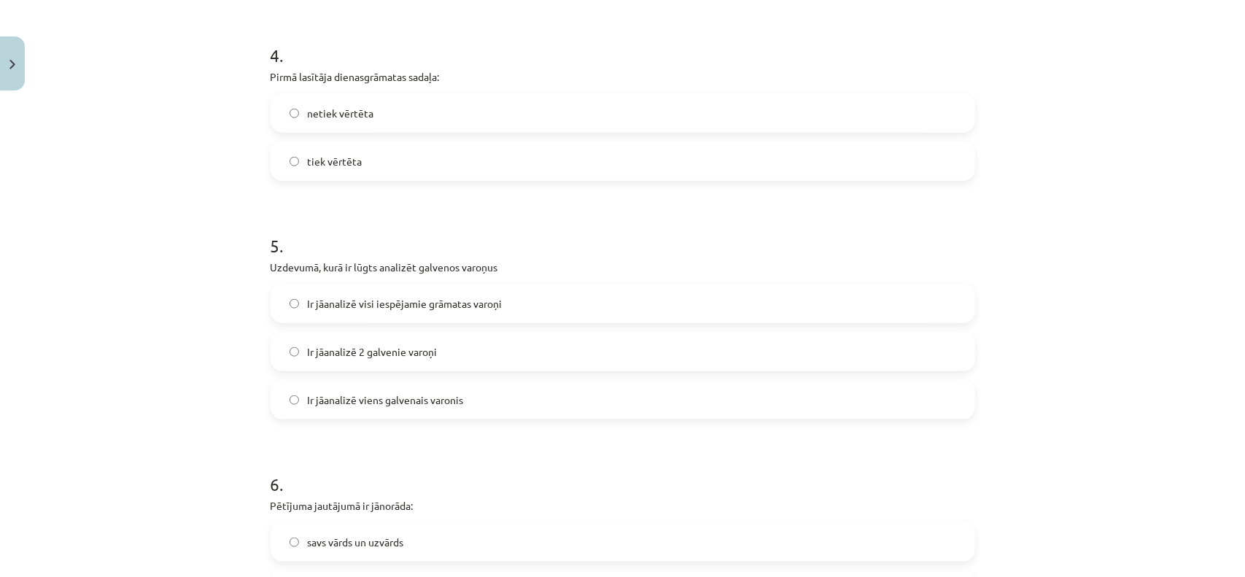
click at [492, 357] on label "Ir jāanalizē 2 galvenie varoņi" at bounding box center [623, 351] width 702 height 36
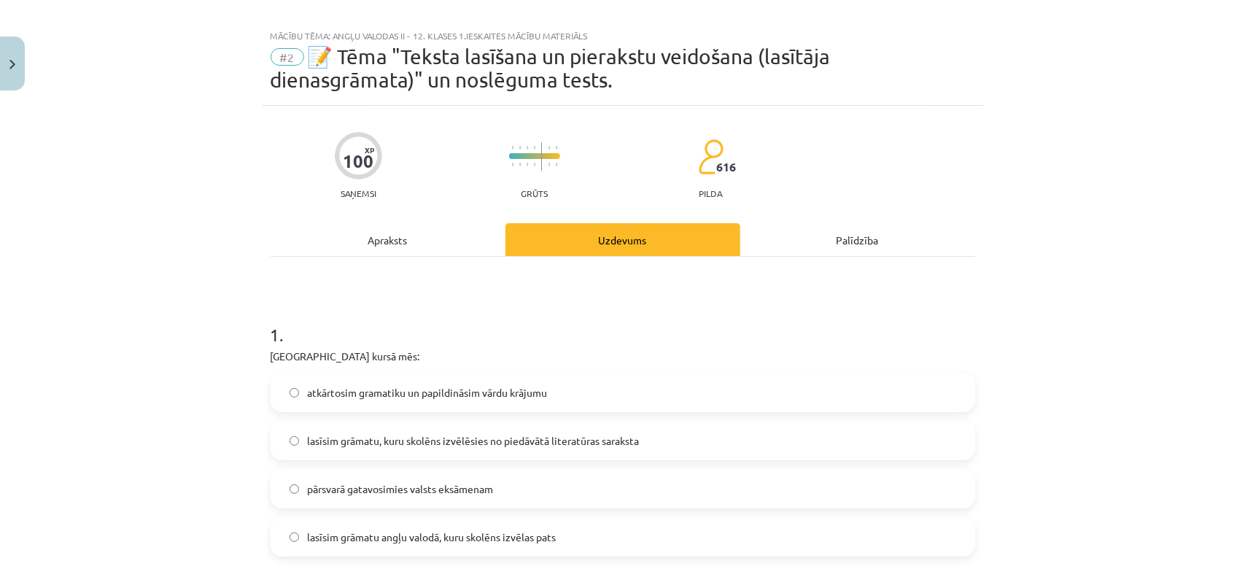
click at [406, 239] on div "Apraksts" at bounding box center [388, 239] width 235 height 33
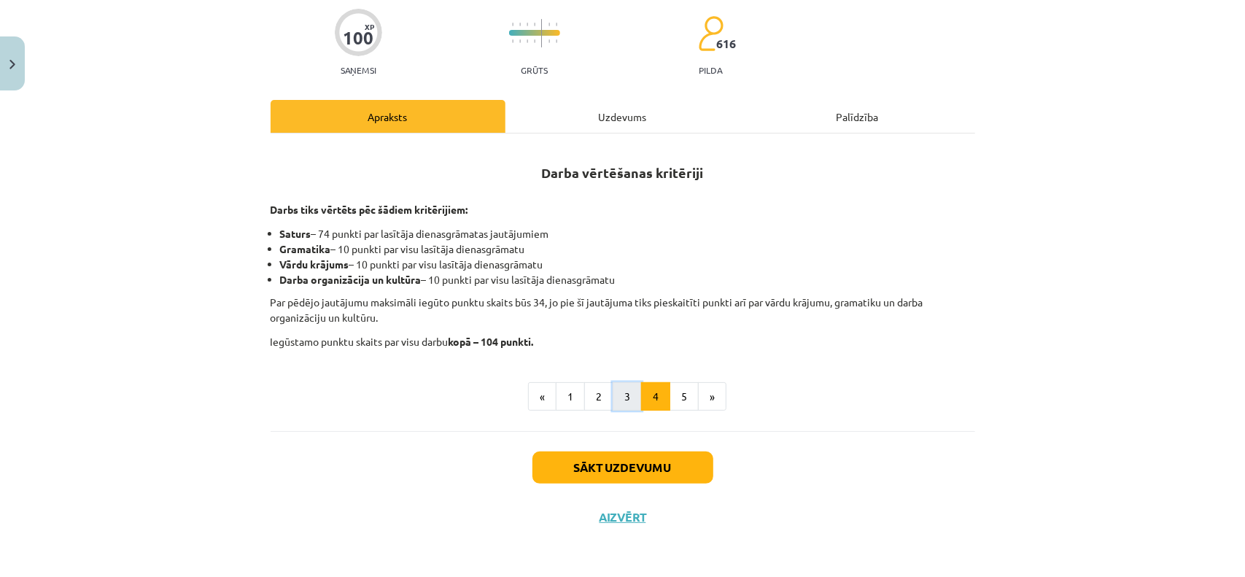
click at [613, 393] on button "3" at bounding box center [627, 396] width 29 height 29
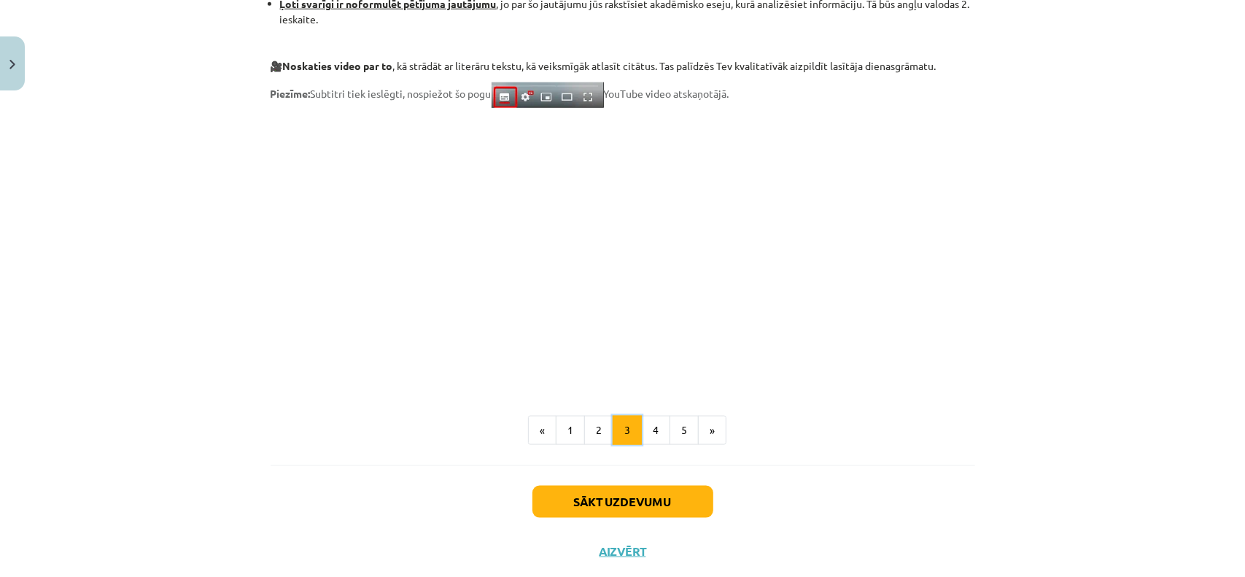
scroll to position [1159, 0]
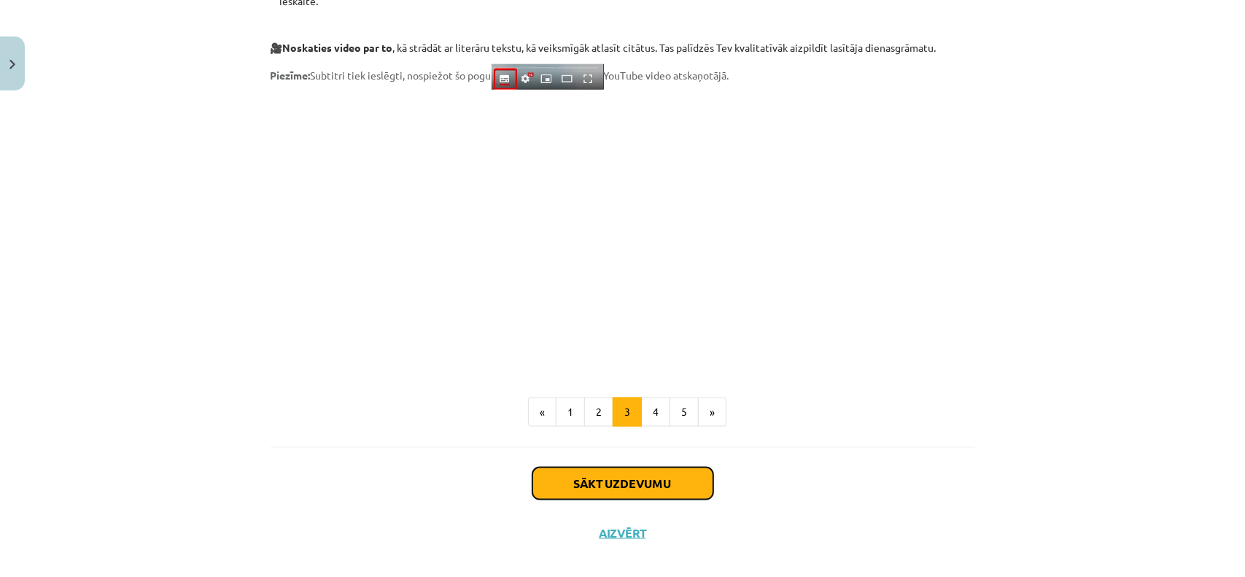
click at [625, 497] on button "Sākt uzdevumu" at bounding box center [623, 484] width 181 height 32
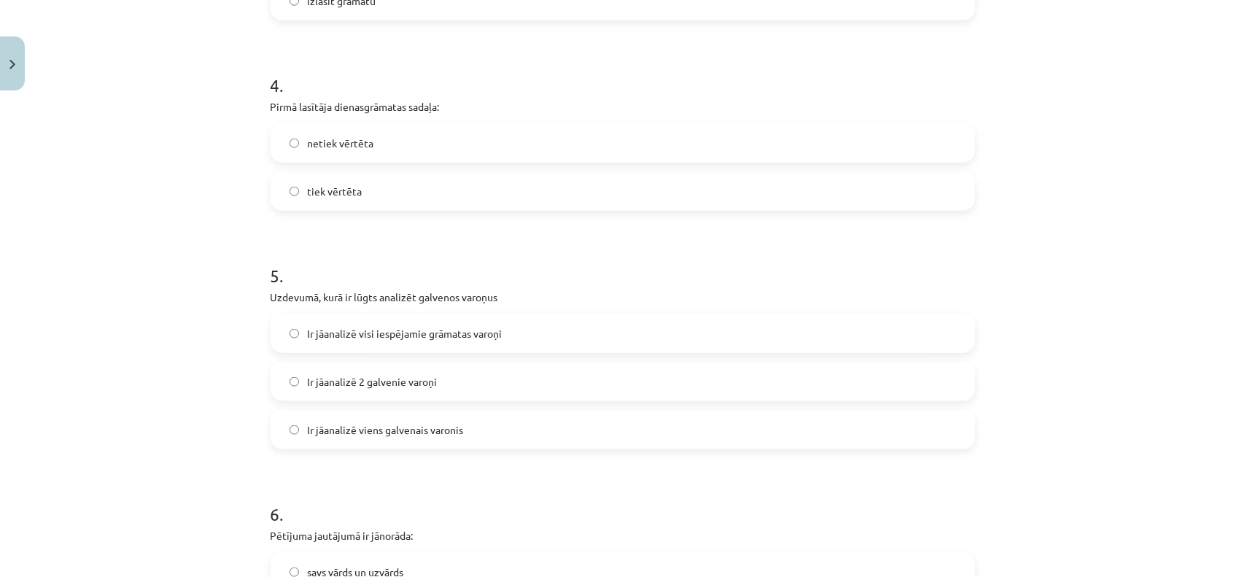
scroll to position [1039, 0]
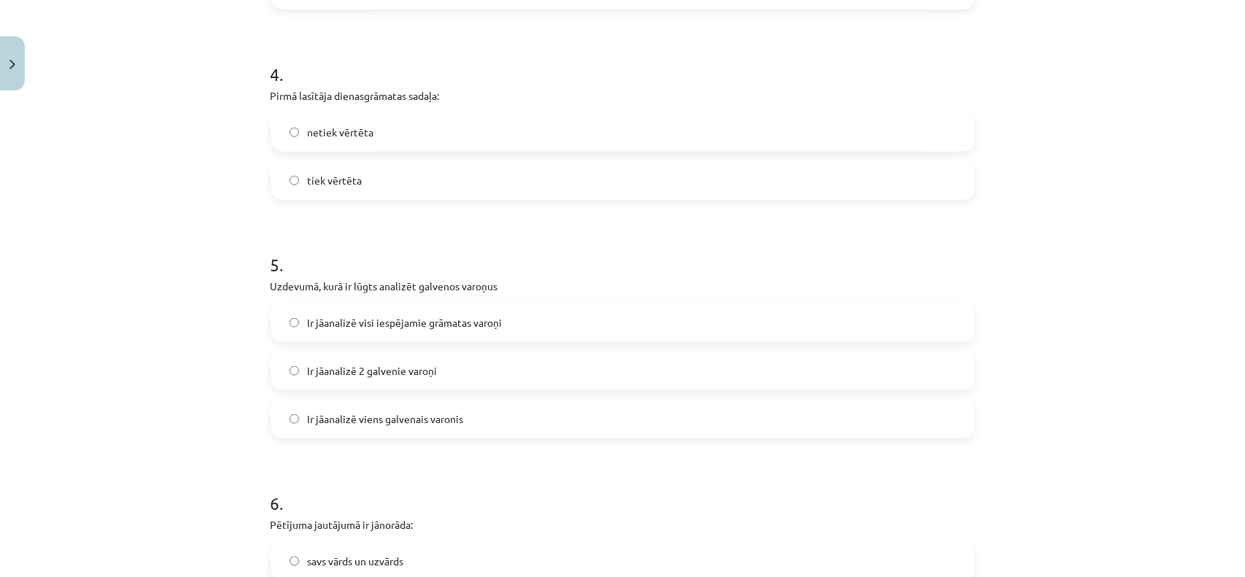
click at [575, 419] on label "Ir jāanalizē viens galvenais varonis" at bounding box center [623, 419] width 702 height 36
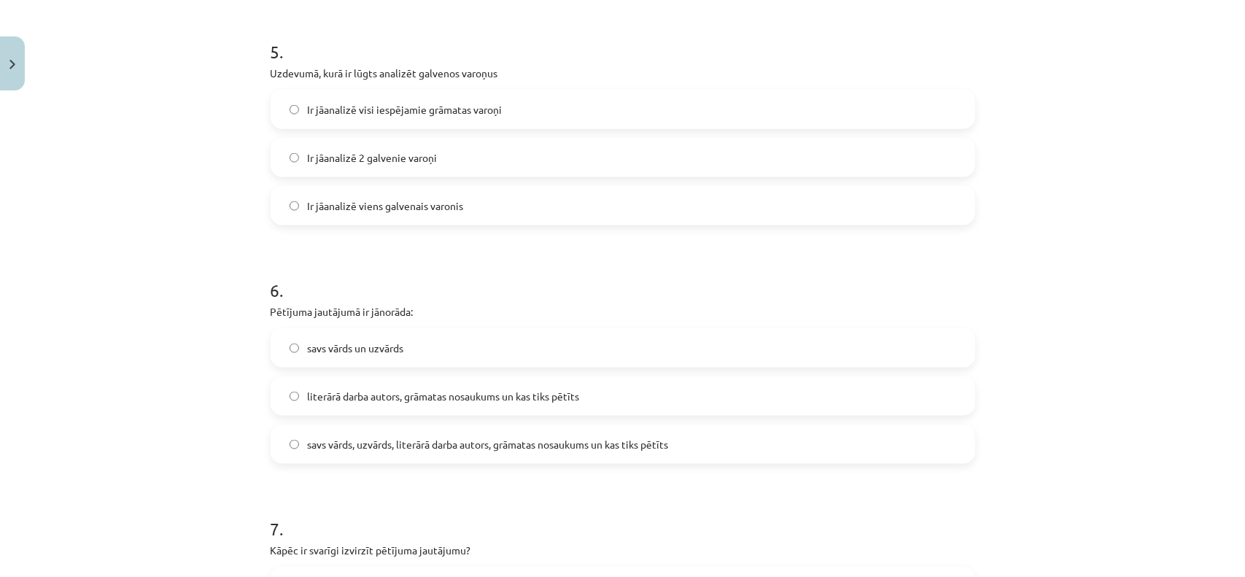
scroll to position [1258, 0]
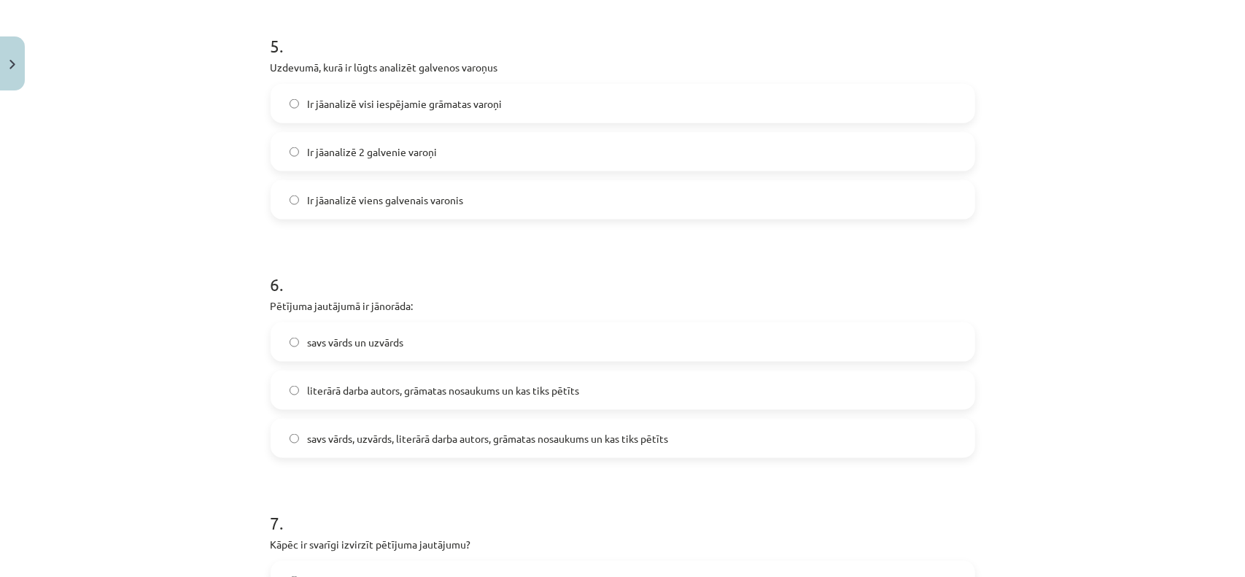
click at [583, 403] on label "literārā darba autors, grāmatas nosaukums un kas tiks pētīts" at bounding box center [623, 390] width 702 height 36
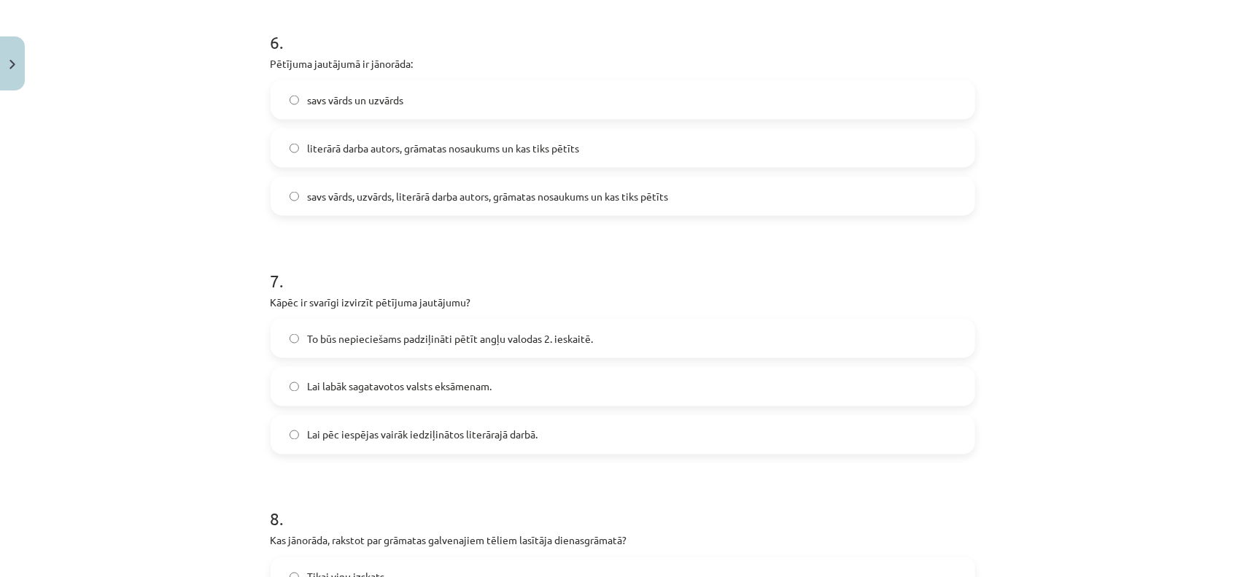
scroll to position [1550, 0]
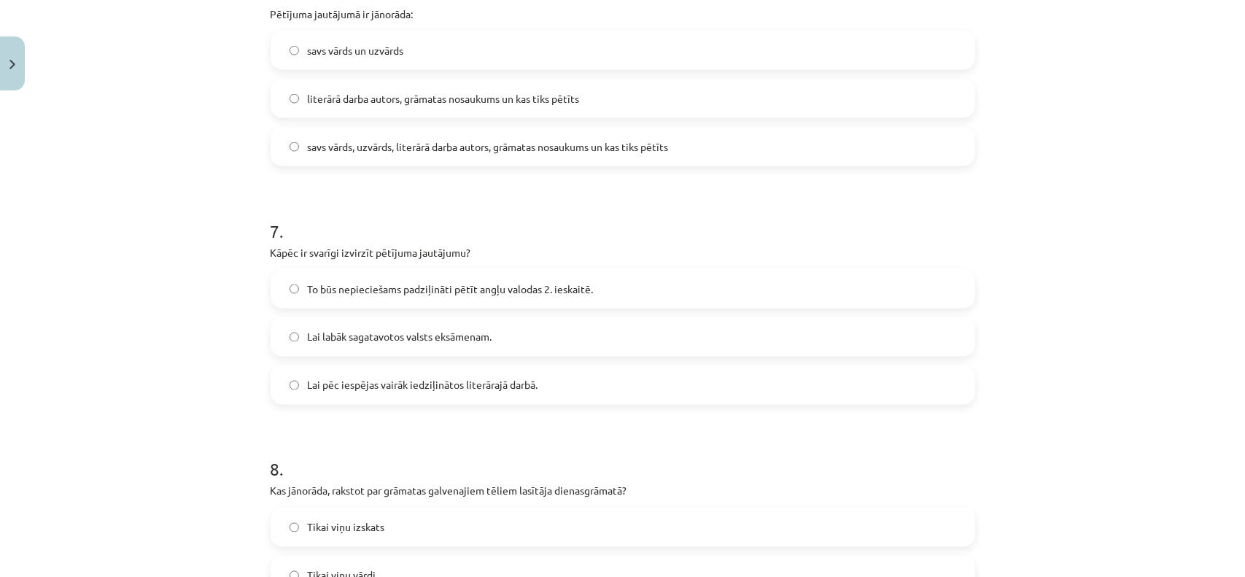
click at [473, 279] on label "To būs nepieciešams padziļināti pētīt angļu valodas 2. ieskaitē." at bounding box center [623, 289] width 702 height 36
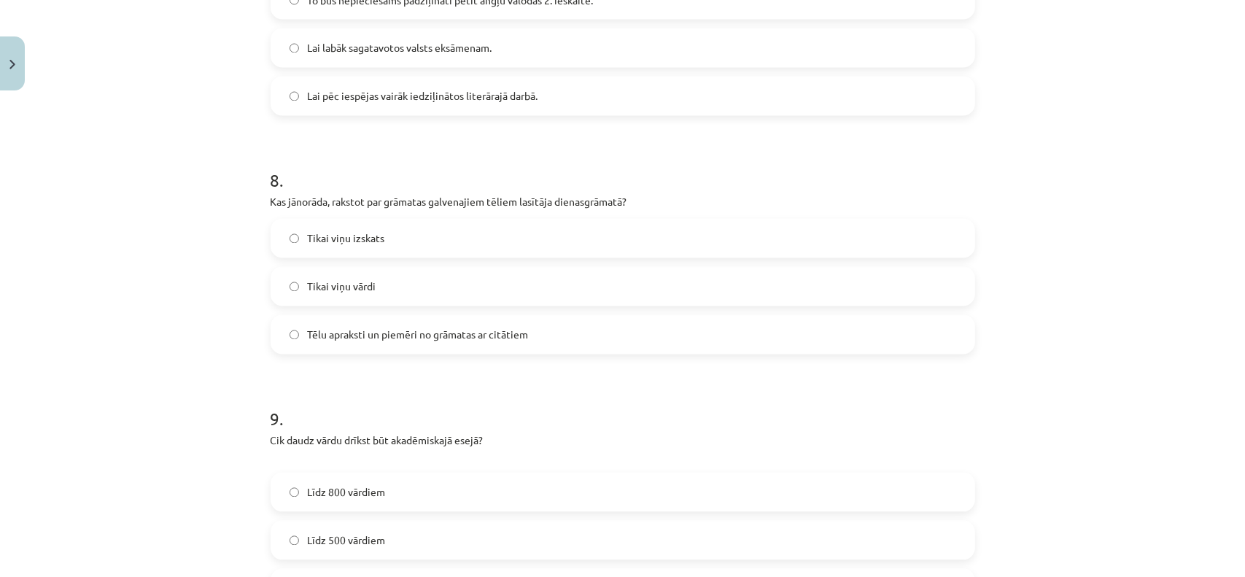
scroll to position [1841, 0]
click at [389, 344] on label "Tēlu apraksti un piemēri no grāmatas ar citātiem" at bounding box center [623, 332] width 702 height 36
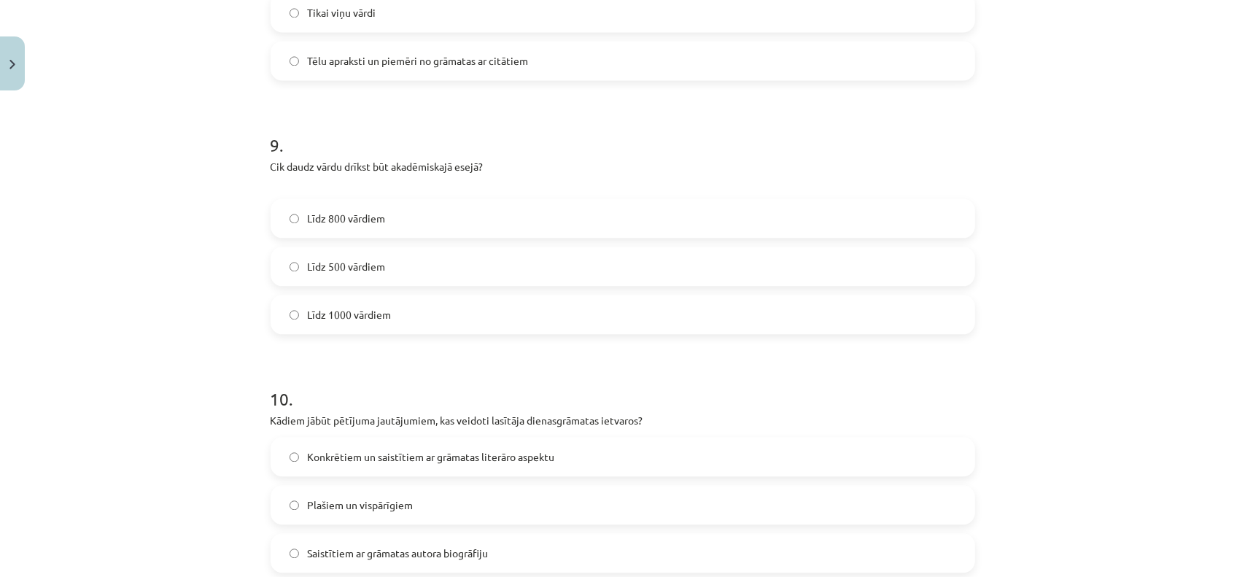
scroll to position [2133, 0]
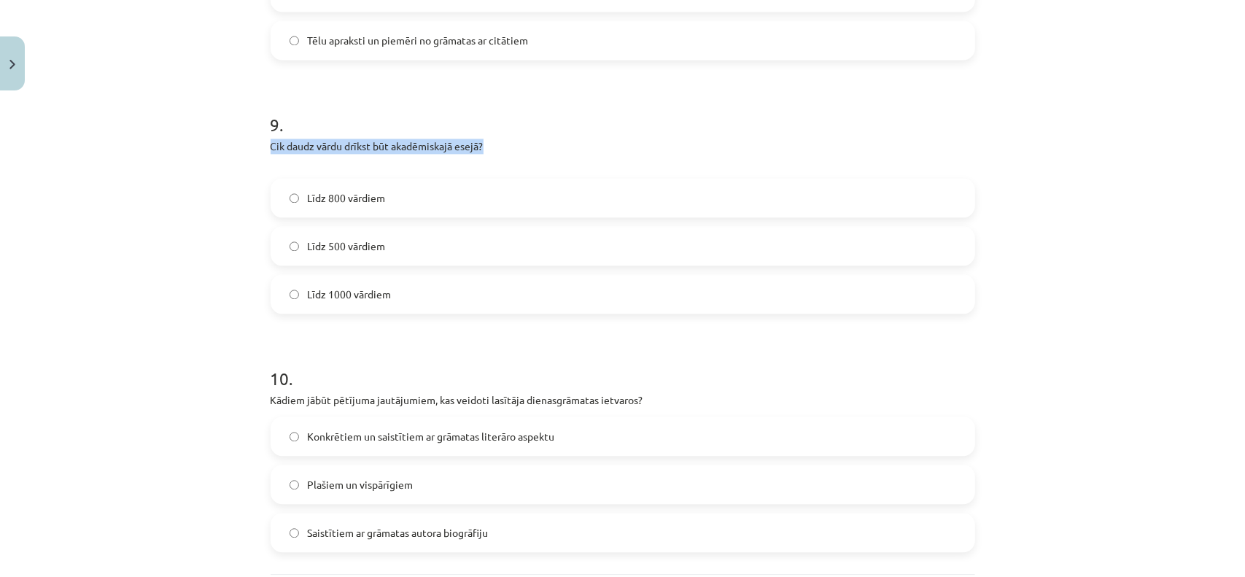
drag, startPoint x: 514, startPoint y: 150, endPoint x: 258, endPoint y: 150, distance: 256.1
copy p "Cik daudz vārdu drīkst būt akadēmiskajā esejā?"
click at [224, 253] on div "Mācību tēma: Angļu valodas ii - 12. klases 1.ieskaites mācību materiāls #2 📝 Tē…" at bounding box center [622, 288] width 1245 height 577
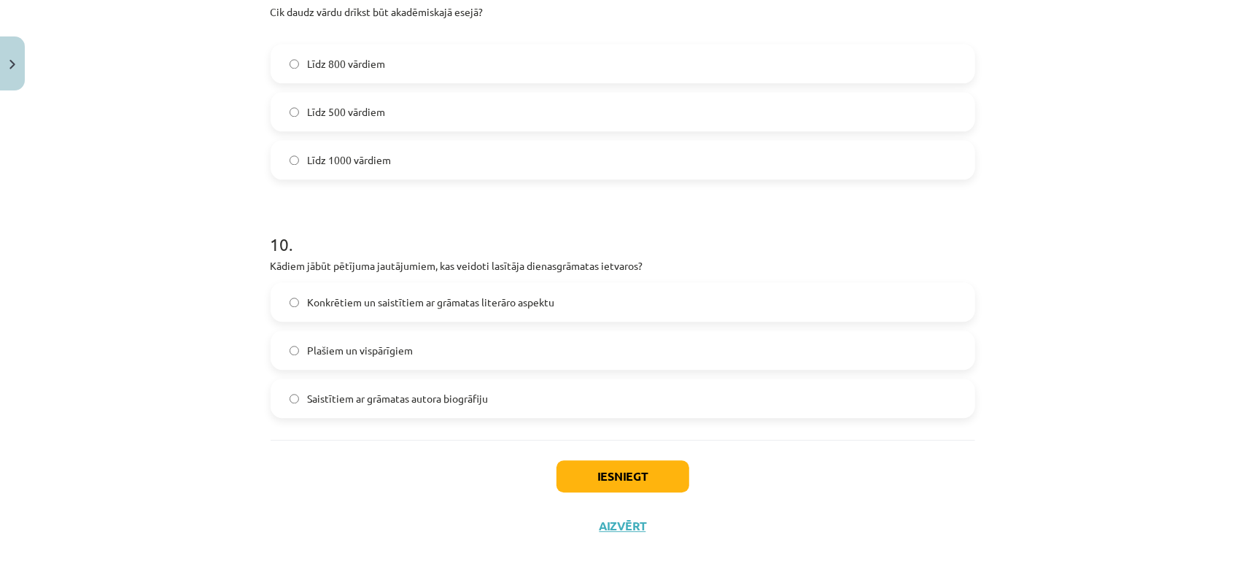
scroll to position [2276, 0]
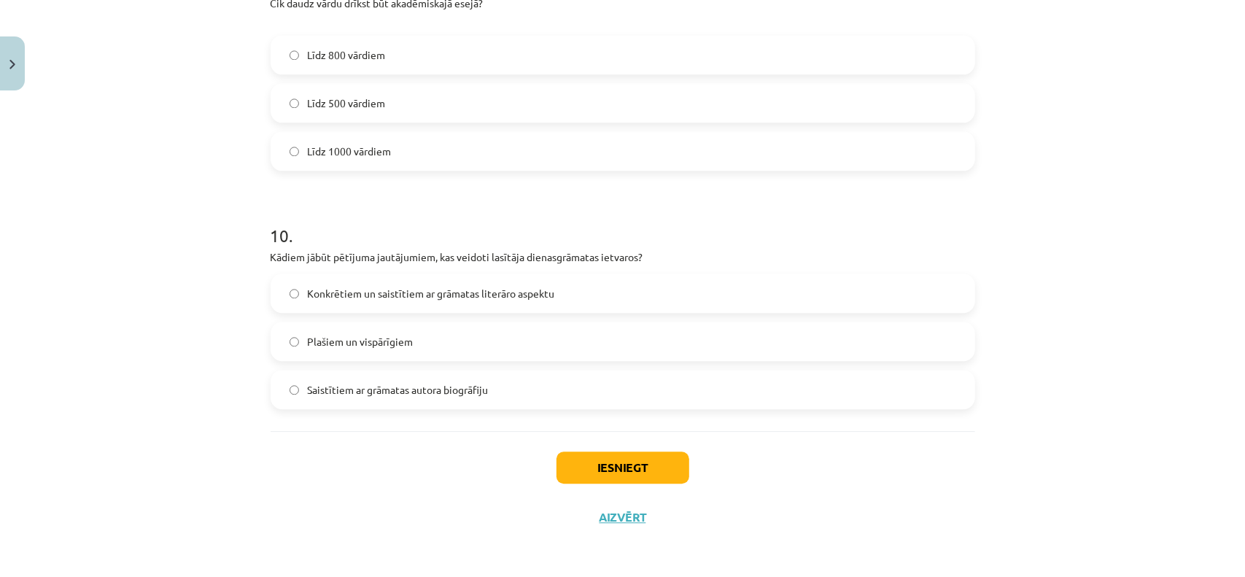
click at [359, 298] on span "Konkrētiem un saistītiem ar grāmatas literāro aspektu" at bounding box center [431, 293] width 247 height 15
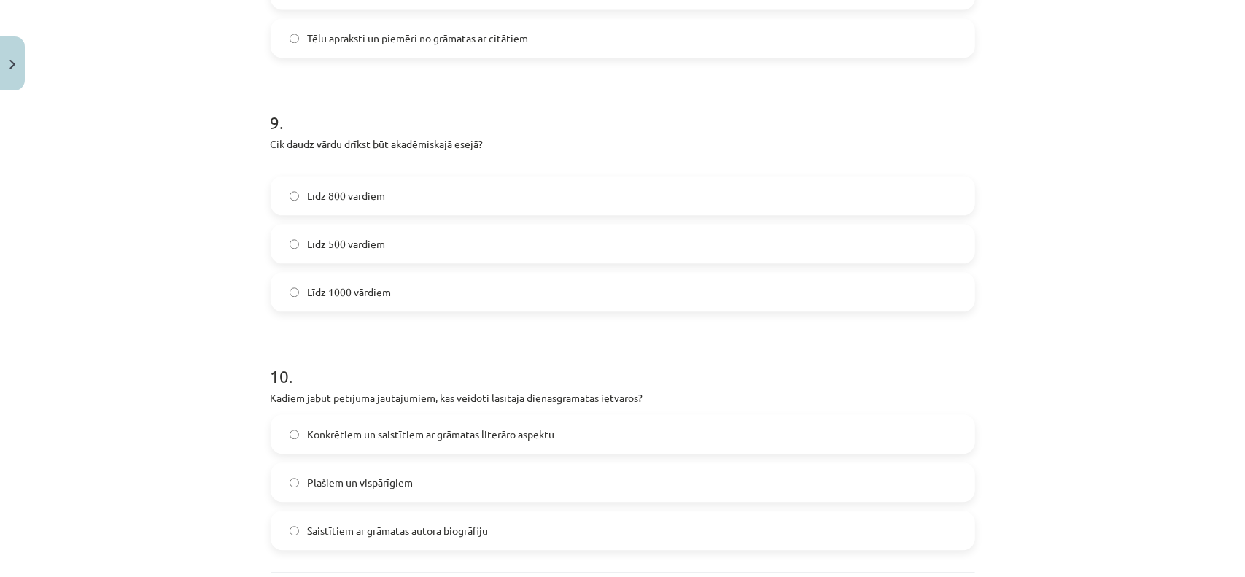
scroll to position [2057, 0]
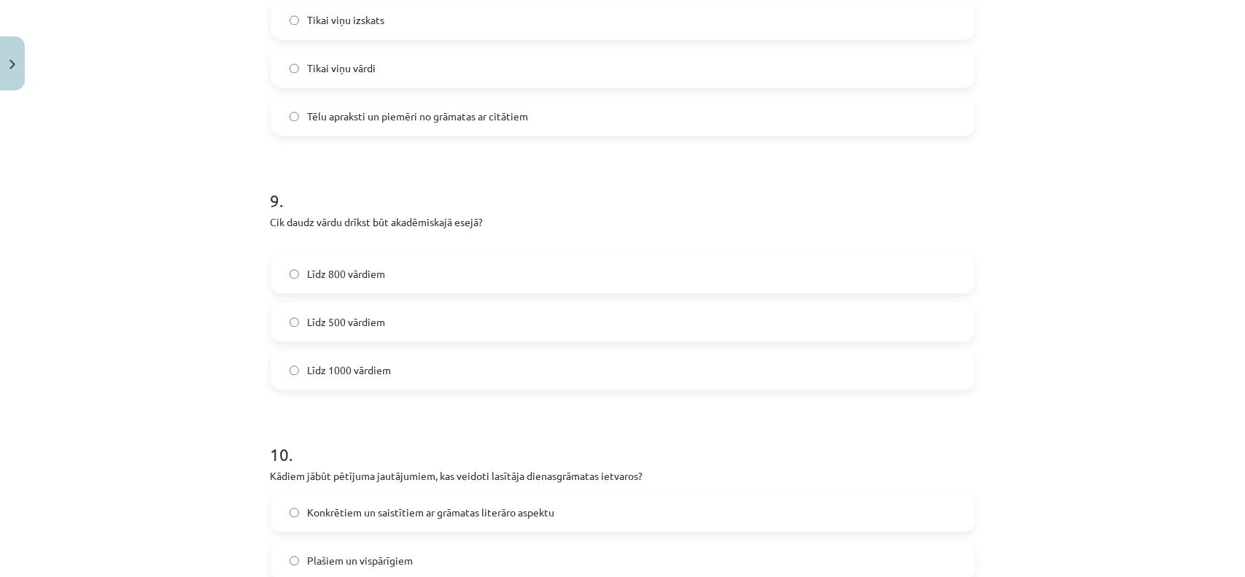
click at [373, 333] on label "Līdz 500 vārdiem" at bounding box center [623, 321] width 702 height 36
click at [417, 298] on div "Līdz 800 vārdiem Līdz 500 vārdiem Līdz 1000 vārdiem" at bounding box center [623, 322] width 705 height 136
click at [418, 285] on label "Līdz 800 vārdiem" at bounding box center [623, 273] width 702 height 36
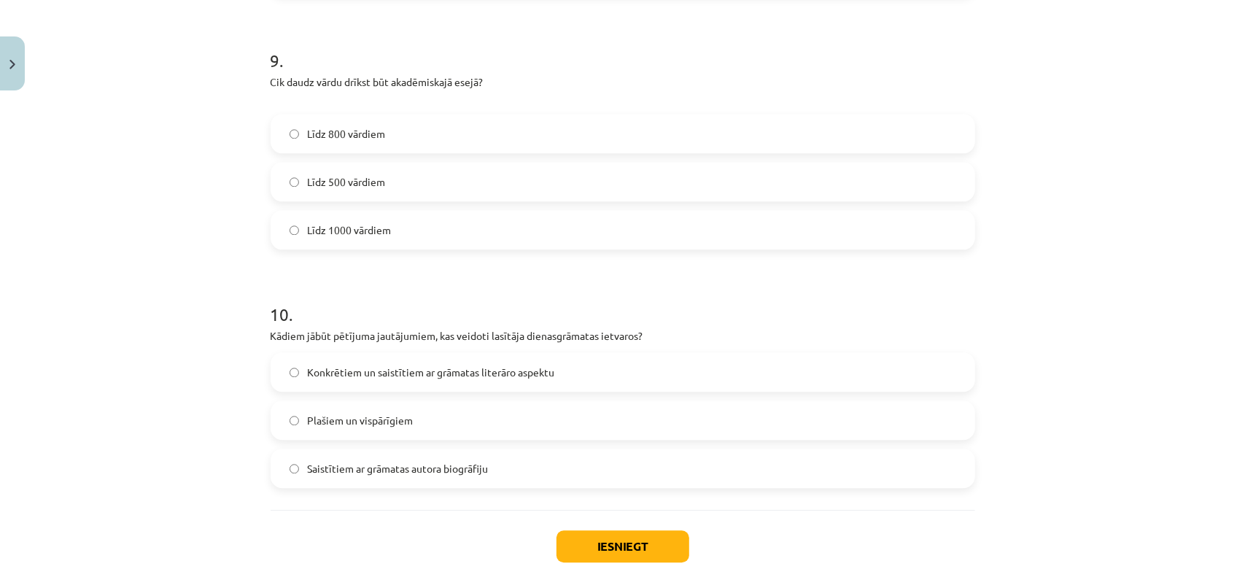
scroll to position [2276, 0]
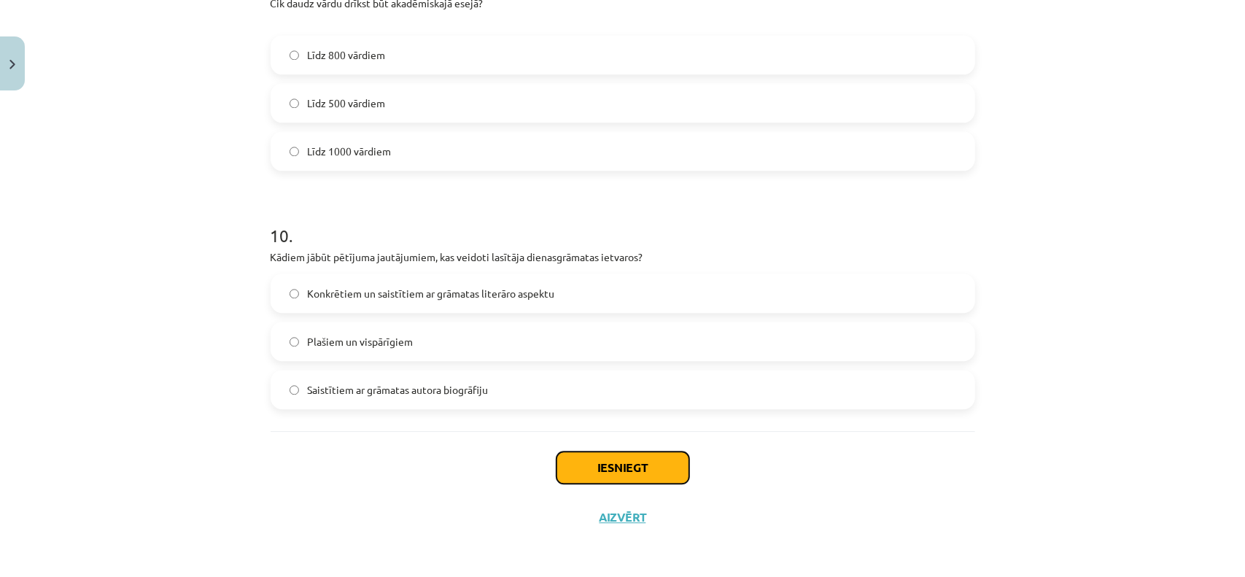
click at [643, 479] on button "Iesniegt" at bounding box center [623, 468] width 133 height 32
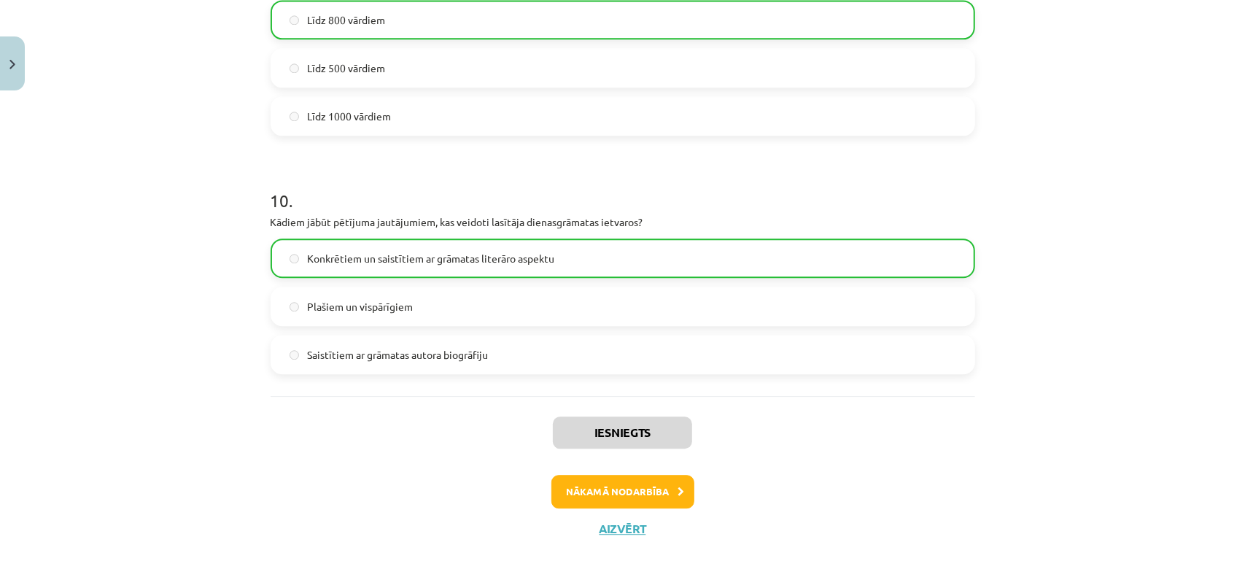
scroll to position [2322, 0]
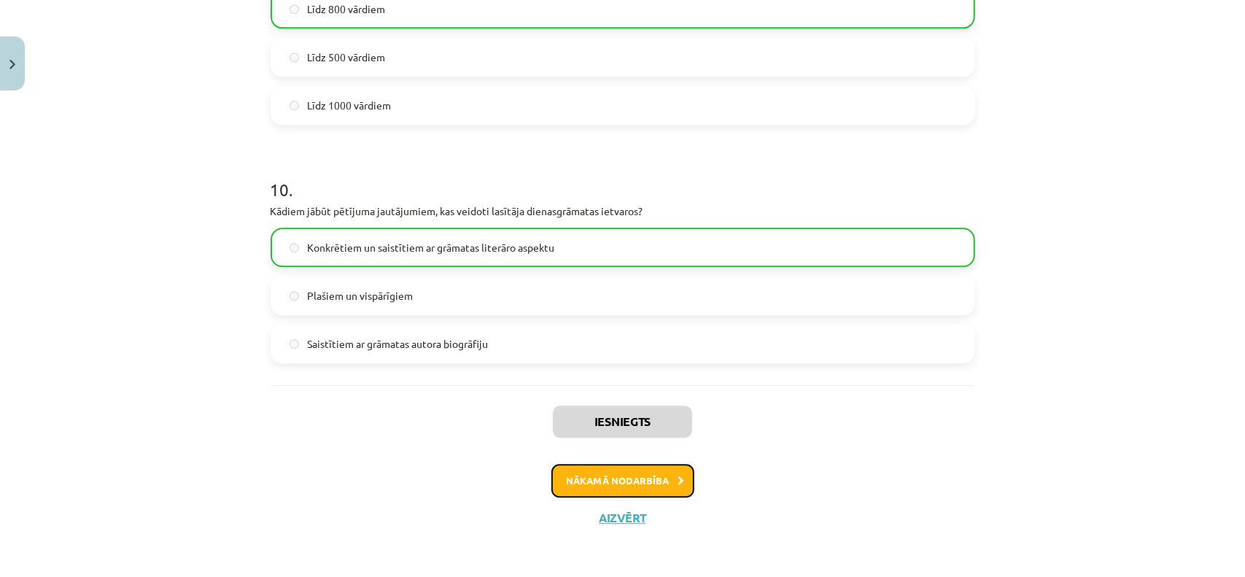
click at [652, 485] on button "Nākamā nodarbība" at bounding box center [623, 481] width 143 height 34
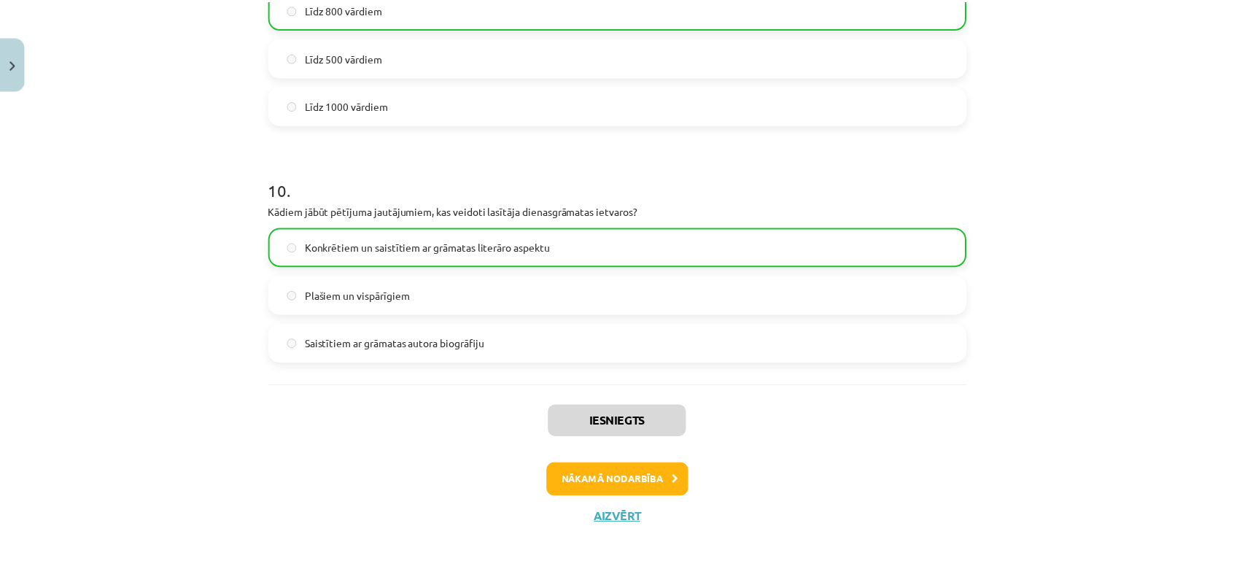
scroll to position [0, 0]
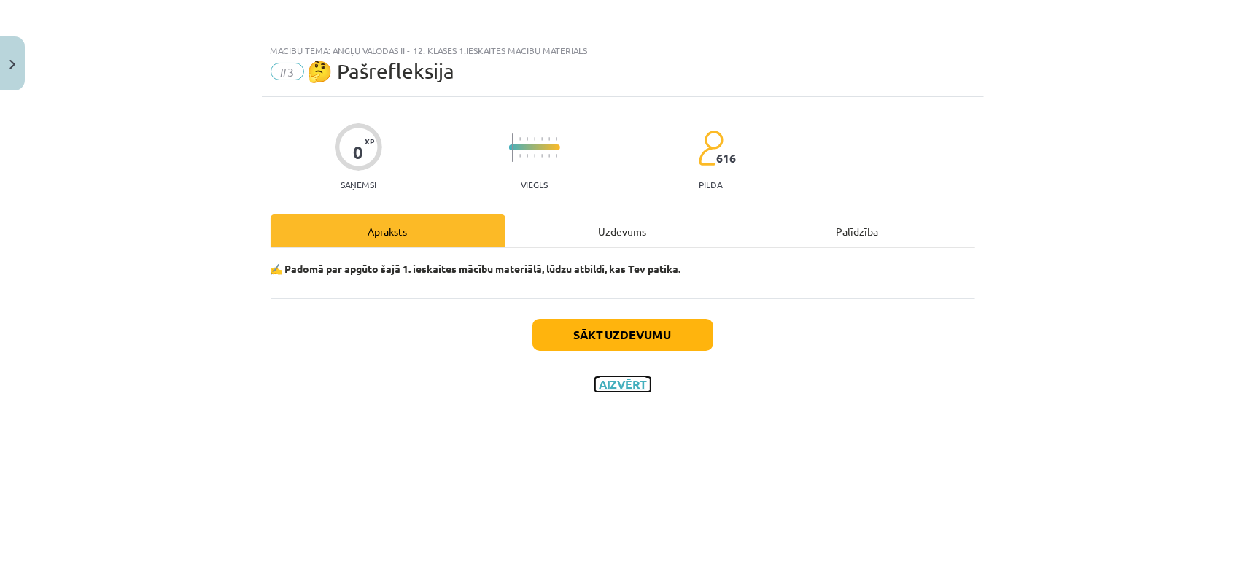
click at [626, 387] on button "Aizvērt" at bounding box center [622, 384] width 55 height 15
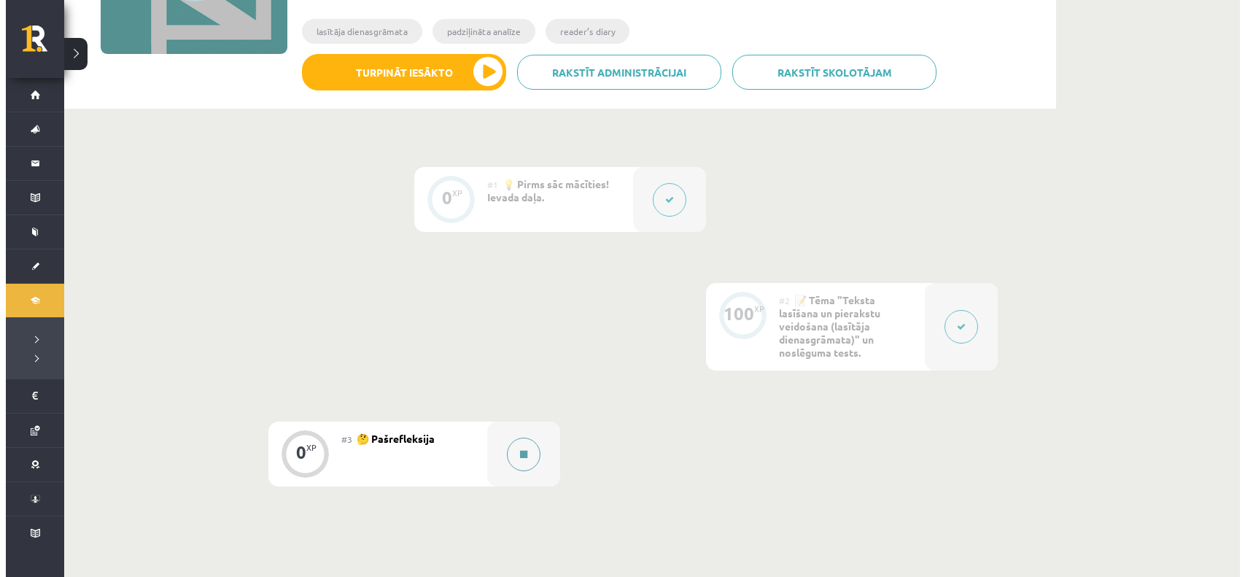
scroll to position [292, 0]
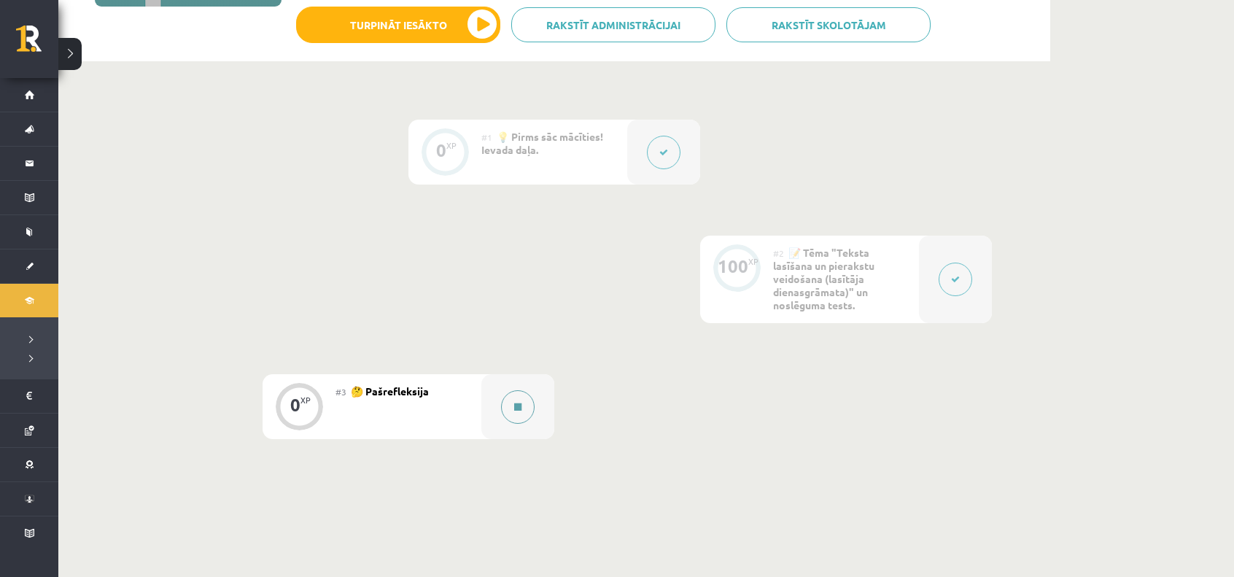
click at [527, 406] on button at bounding box center [518, 407] width 34 height 34
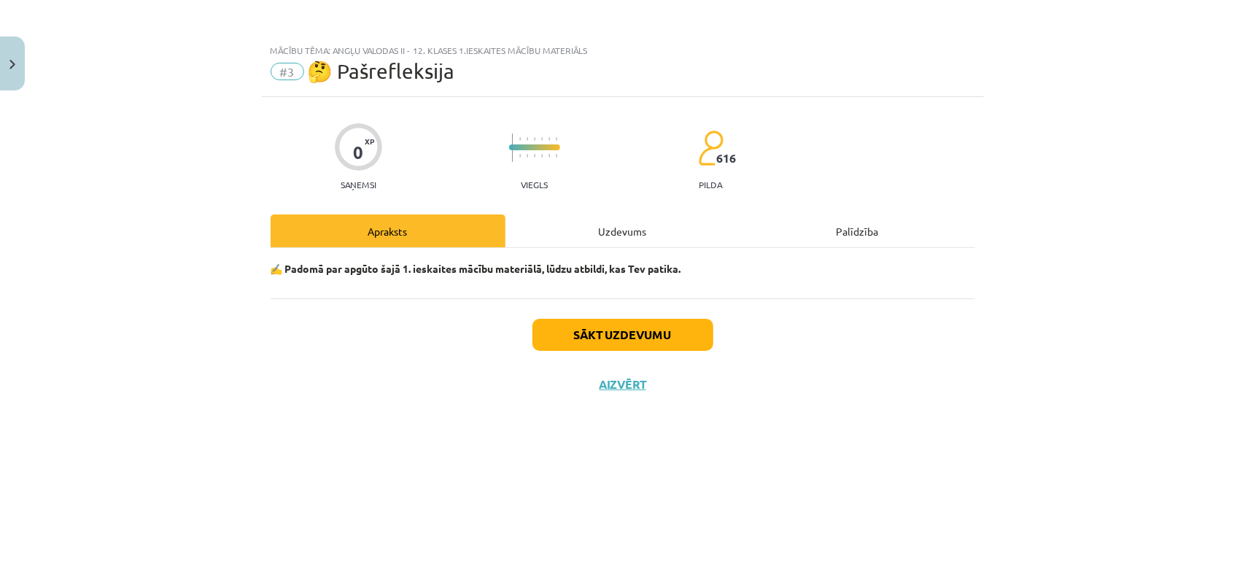
click at [727, 357] on div "Sākt uzdevumu Aizvērt" at bounding box center [623, 349] width 705 height 102
click at [654, 329] on button "Sākt uzdevumu" at bounding box center [623, 335] width 181 height 32
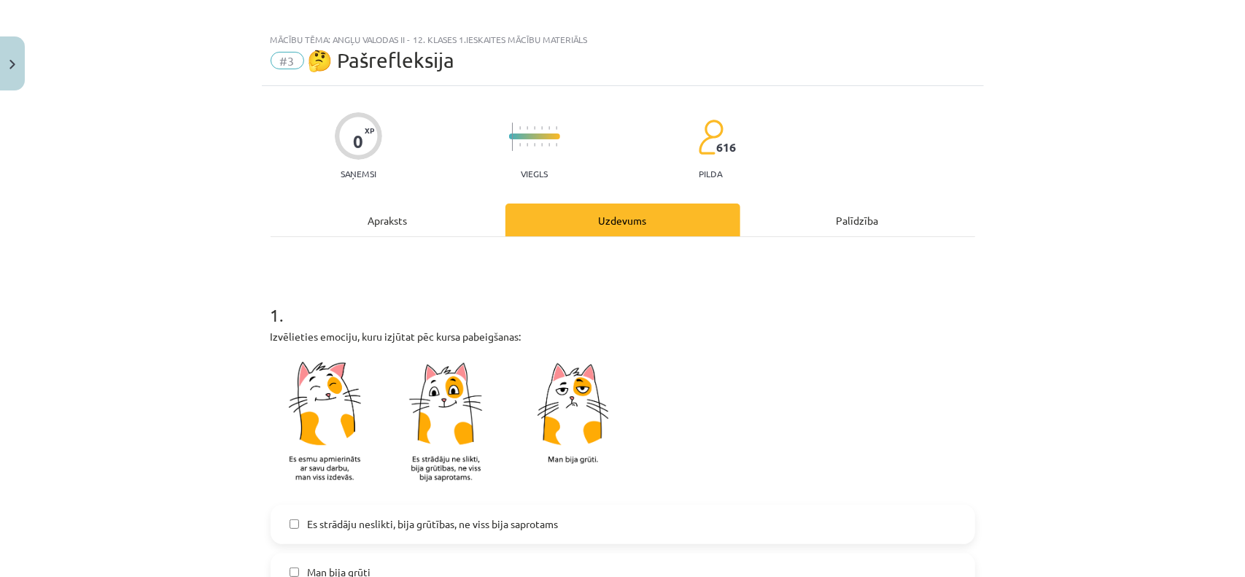
scroll to position [0, 0]
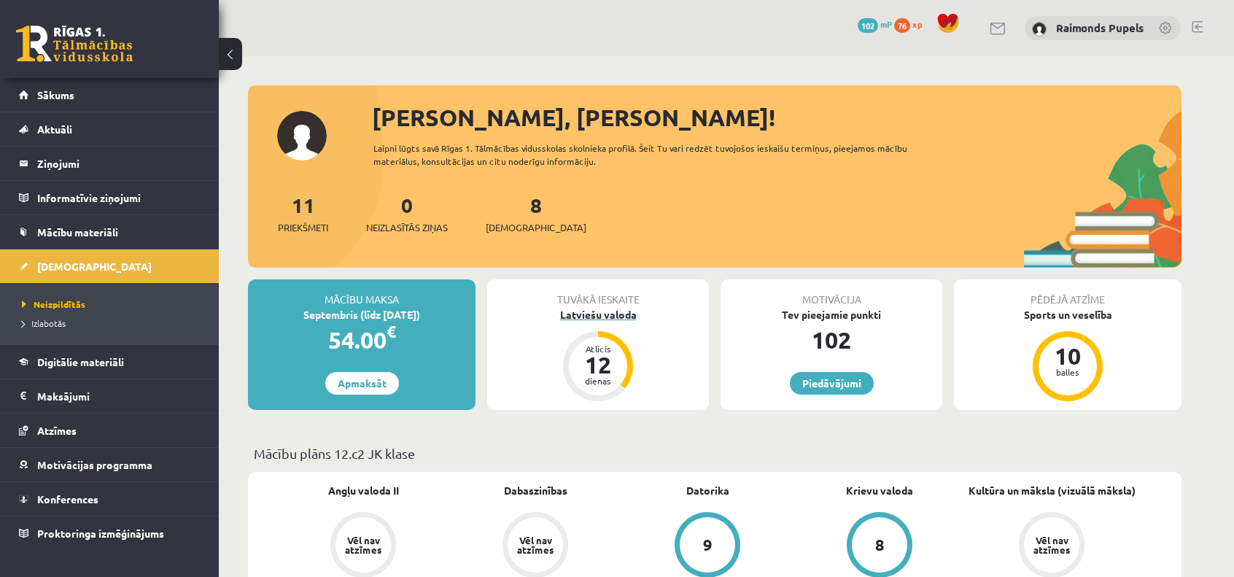
click at [594, 317] on div "Latviešu valoda" at bounding box center [598, 314] width 222 height 15
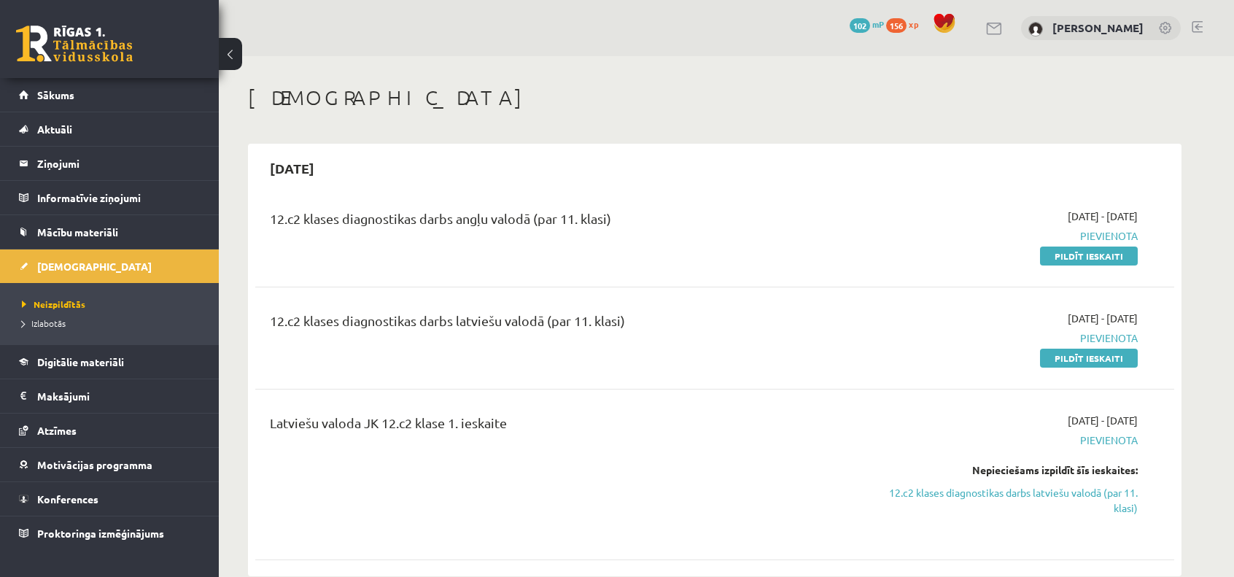
click at [907, 28] on span "156" at bounding box center [896, 25] width 20 height 15
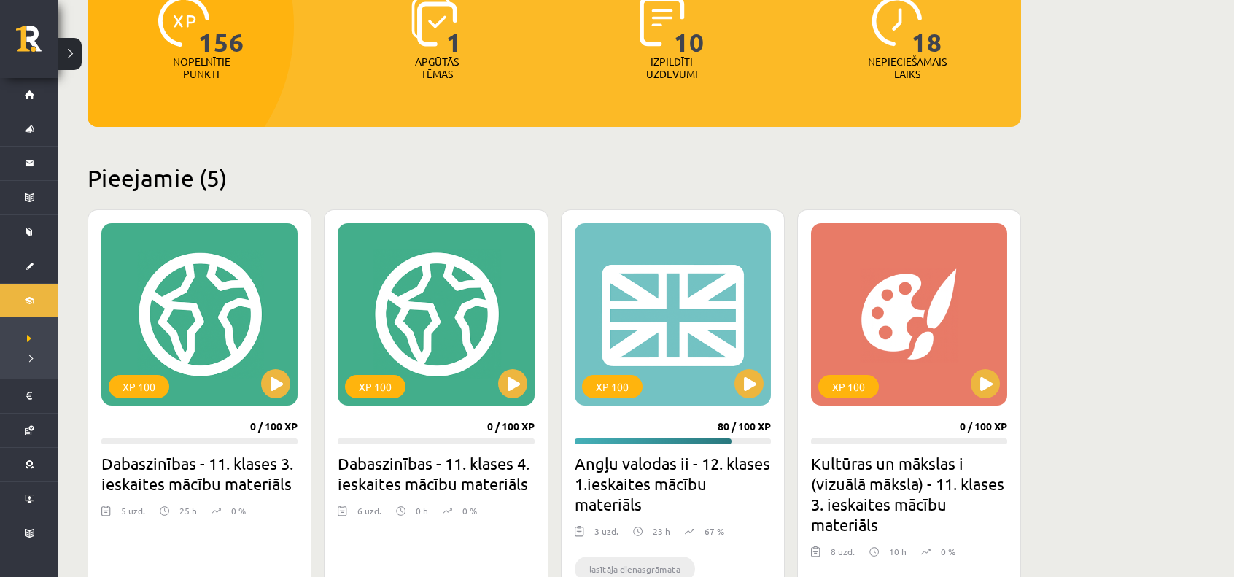
scroll to position [217, 0]
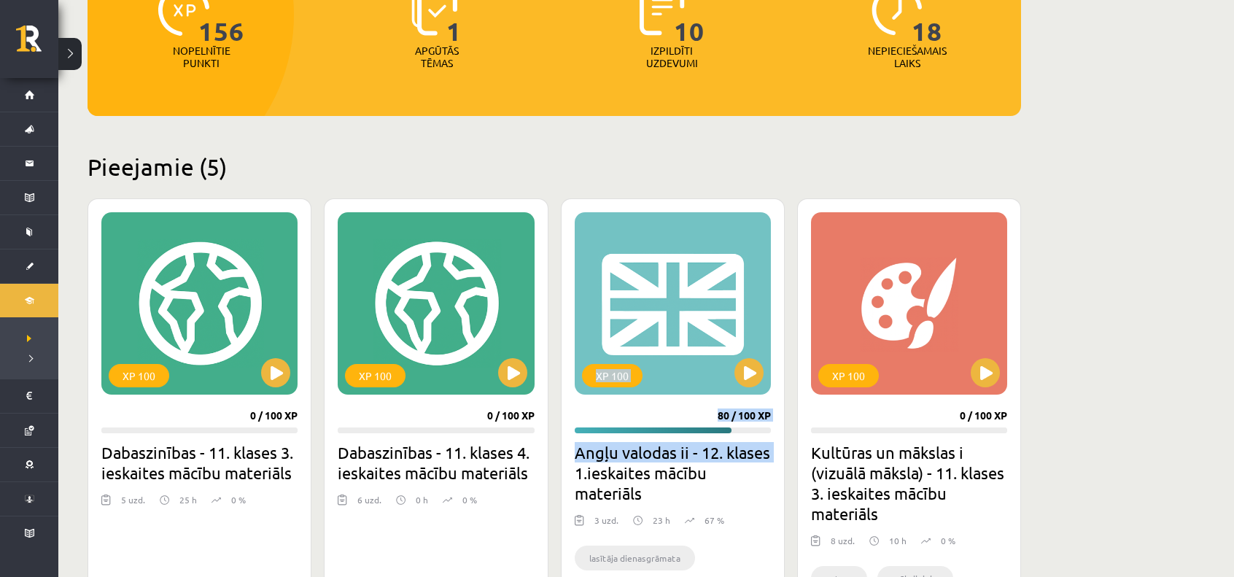
drag, startPoint x: 504, startPoint y: 500, endPoint x: 730, endPoint y: 158, distance: 409.8
click at [730, 158] on h2 "Pieejamie (5)" at bounding box center [555, 166] width 934 height 28
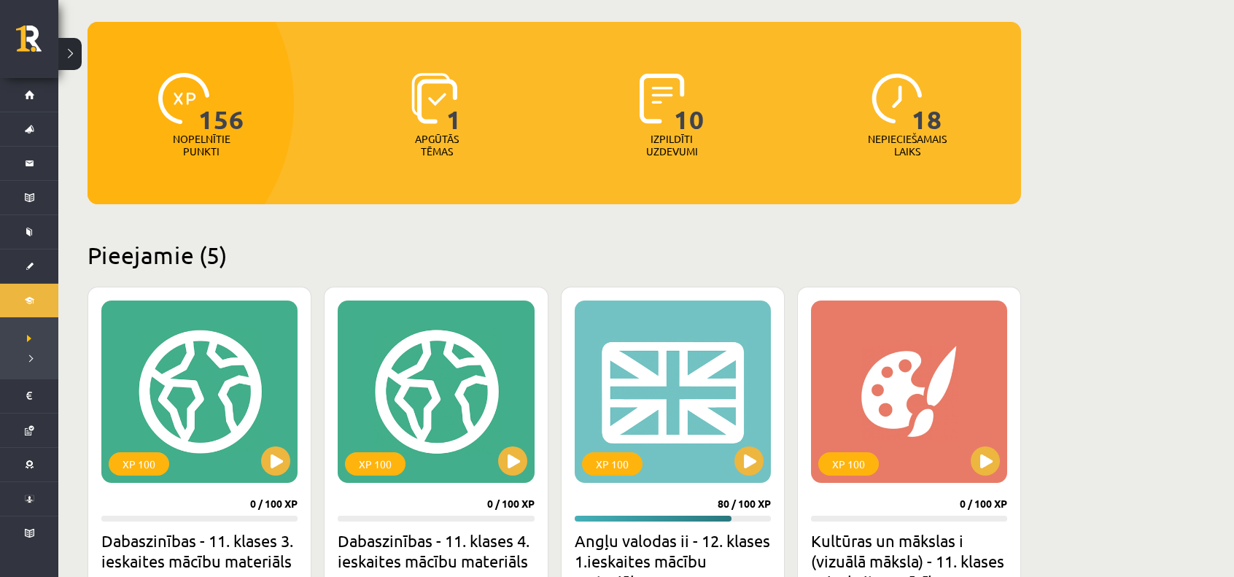
scroll to position [292, 0]
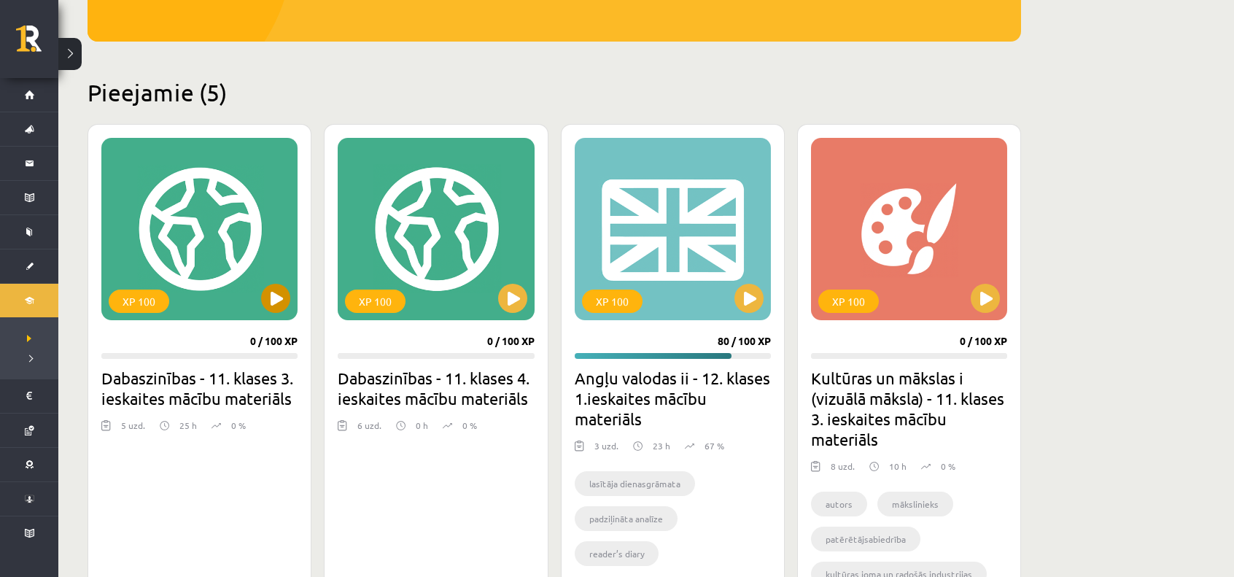
click at [192, 301] on div "XP 100" at bounding box center [199, 229] width 196 height 182
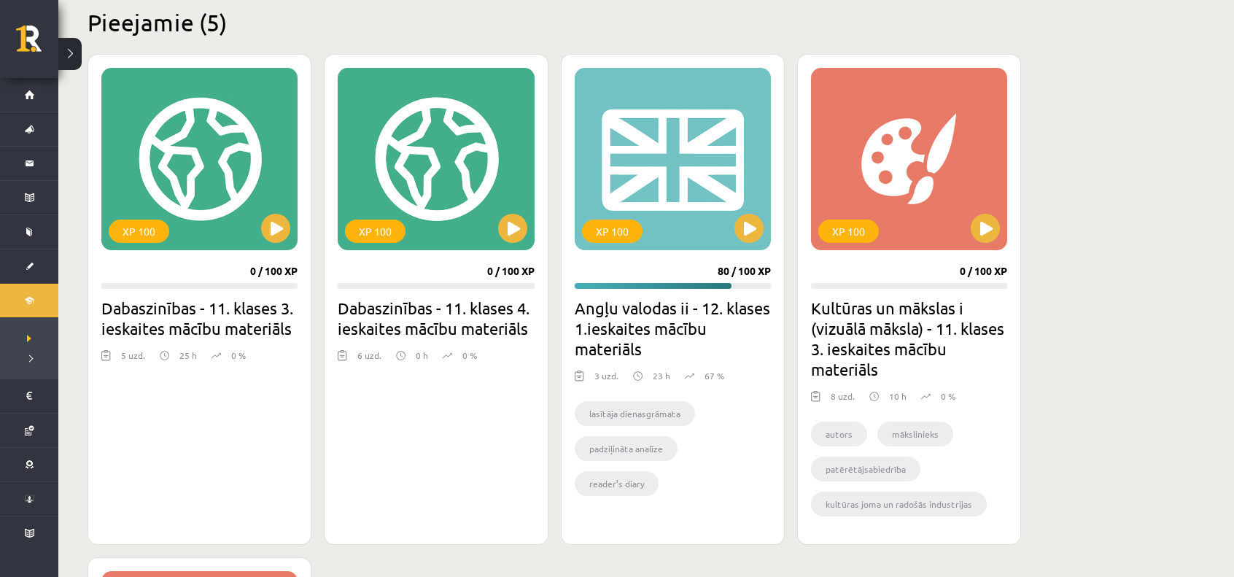
scroll to position [365, 0]
